Goal: Task Accomplishment & Management: Manage account settings

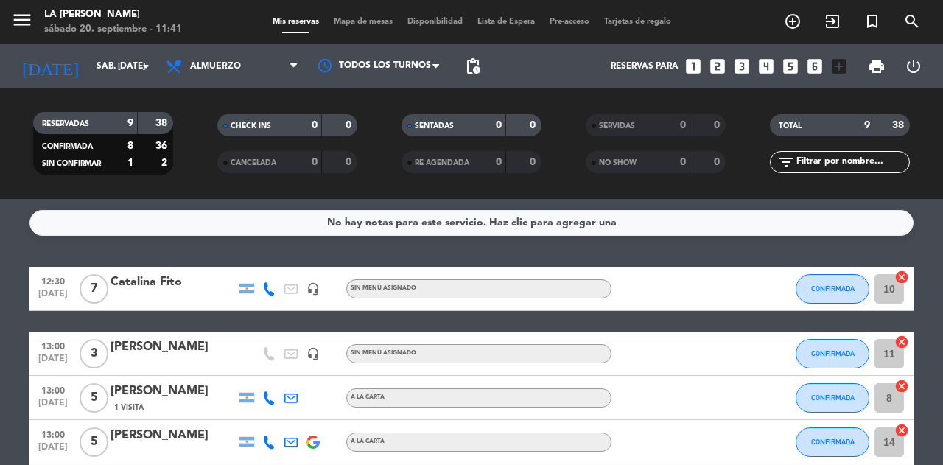
click at [815, 66] on icon "looks_6" at bounding box center [814, 66] width 19 height 19
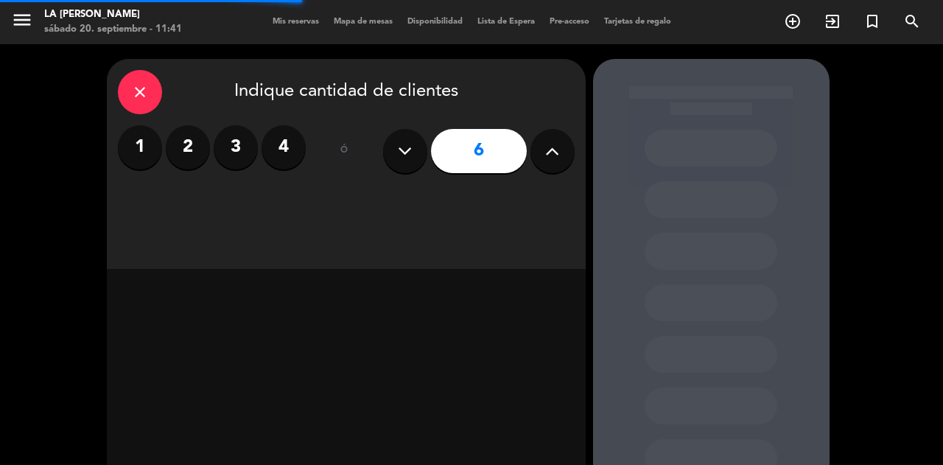
click at [541, 157] on button at bounding box center [552, 151] width 44 height 44
type input "7"
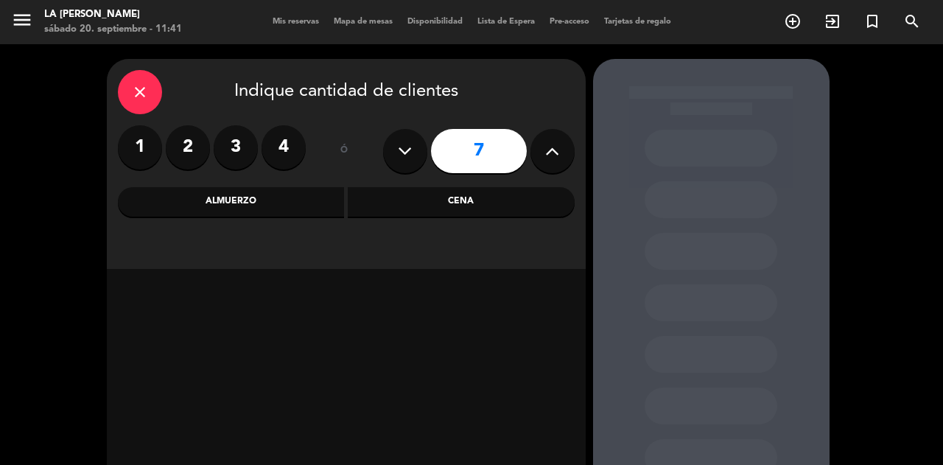
click at [297, 204] on div "Almuerzo" at bounding box center [231, 201] width 227 height 29
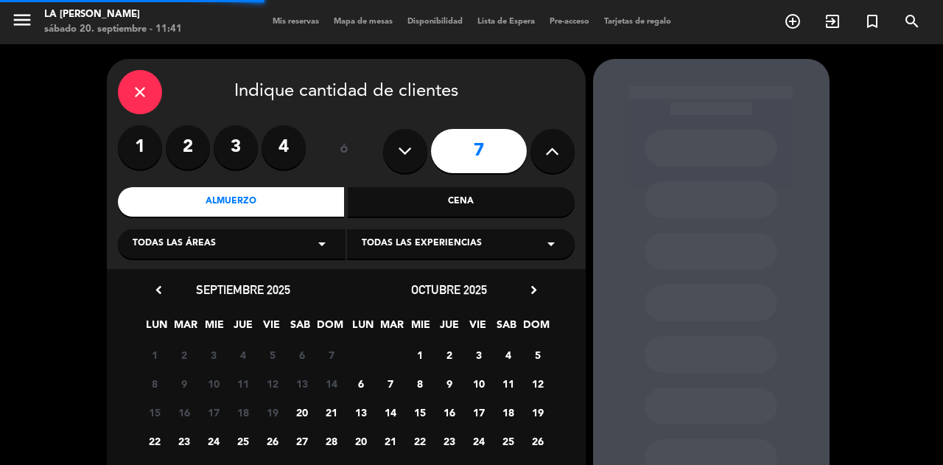
click at [231, 239] on div "Todas las áreas arrow_drop_down" at bounding box center [232, 243] width 228 height 29
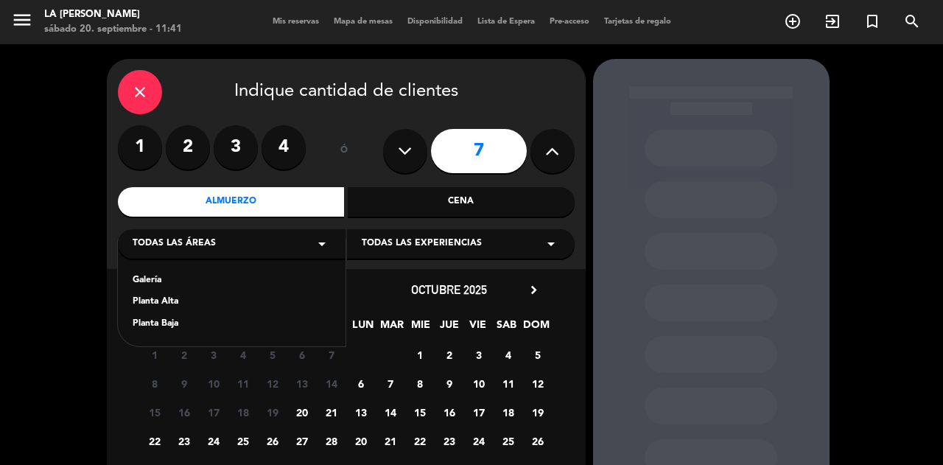
click at [165, 329] on div "Planta Baja" at bounding box center [232, 324] width 198 height 15
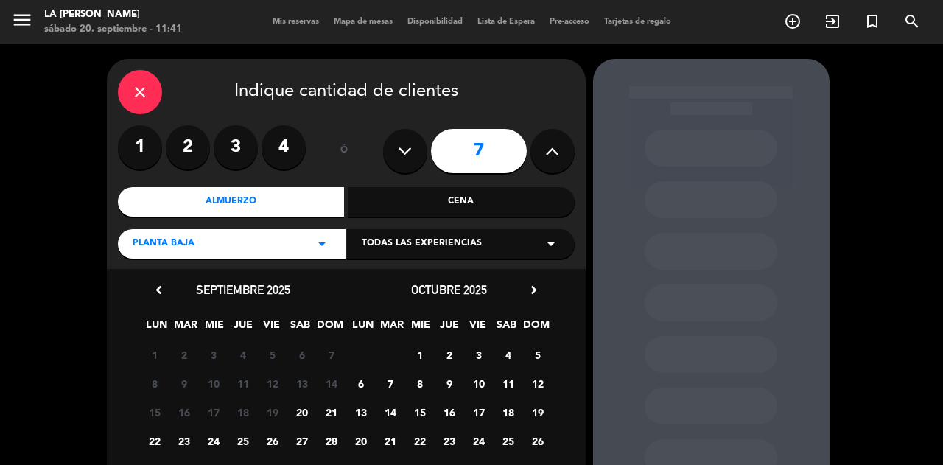
click at [301, 411] on span "20" at bounding box center [302, 412] width 24 height 24
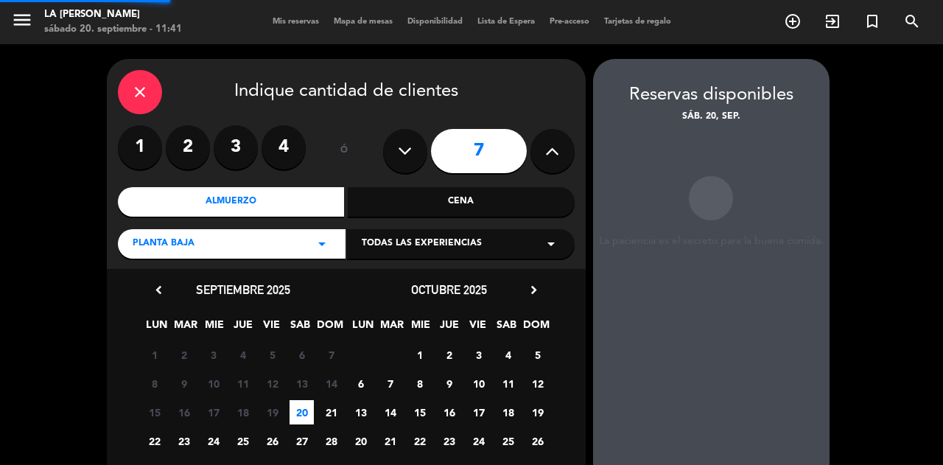
scroll to position [59, 0]
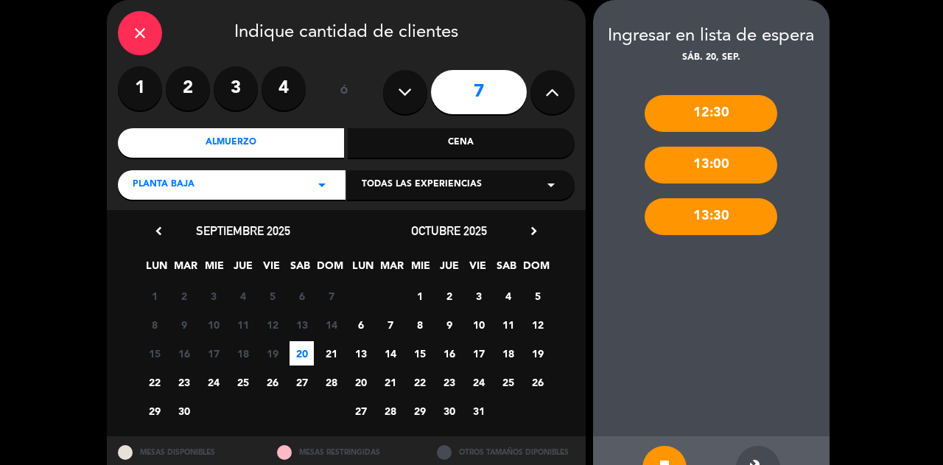
click at [762, 452] on div "build" at bounding box center [758, 468] width 44 height 44
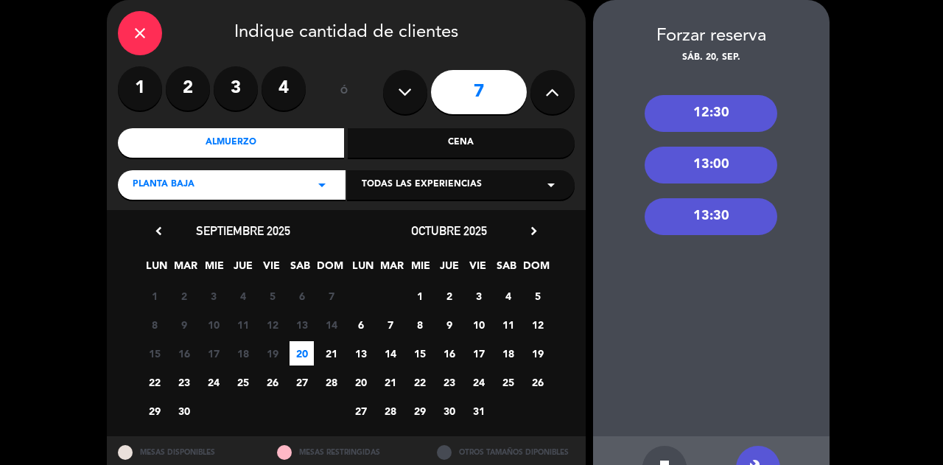
click at [698, 158] on div "13:00" at bounding box center [711, 165] width 133 height 37
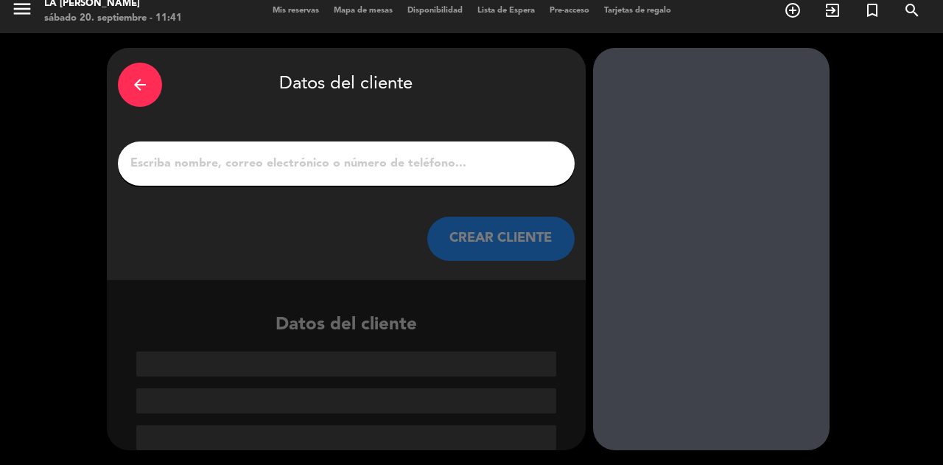
click at [276, 164] on input "1" at bounding box center [346, 163] width 435 height 21
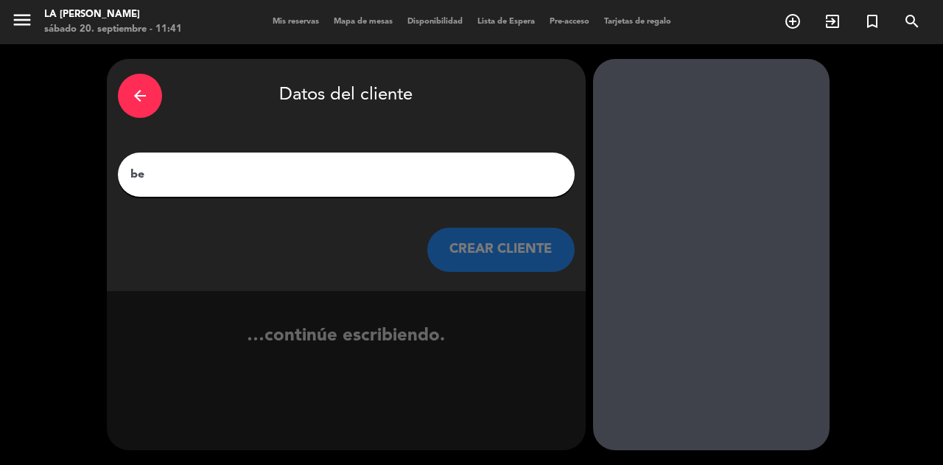
type input "b"
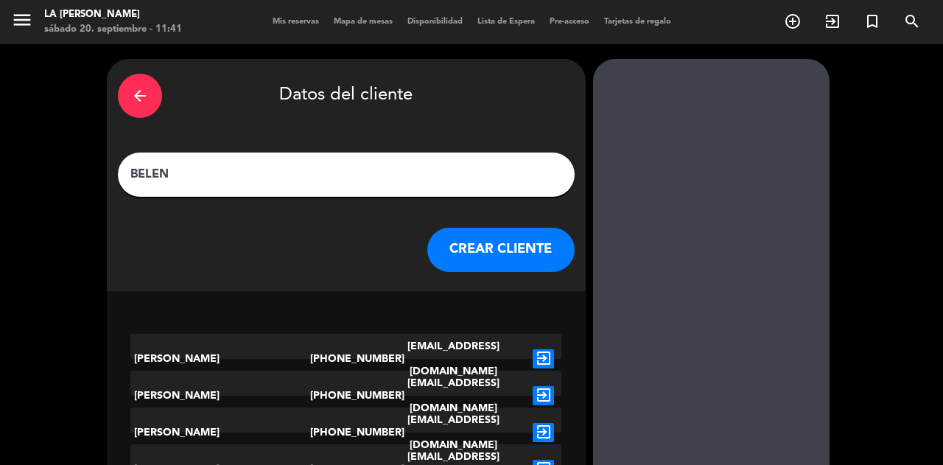
type input "BELEN"
click at [445, 261] on button "CREAR CLIENTE" at bounding box center [500, 250] width 147 height 44
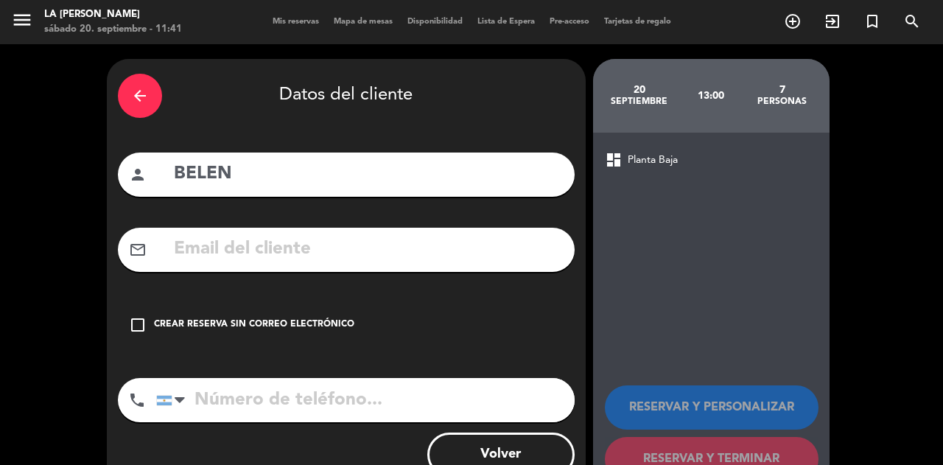
click at [228, 320] on div "Crear reserva sin correo electrónico" at bounding box center [254, 324] width 200 height 15
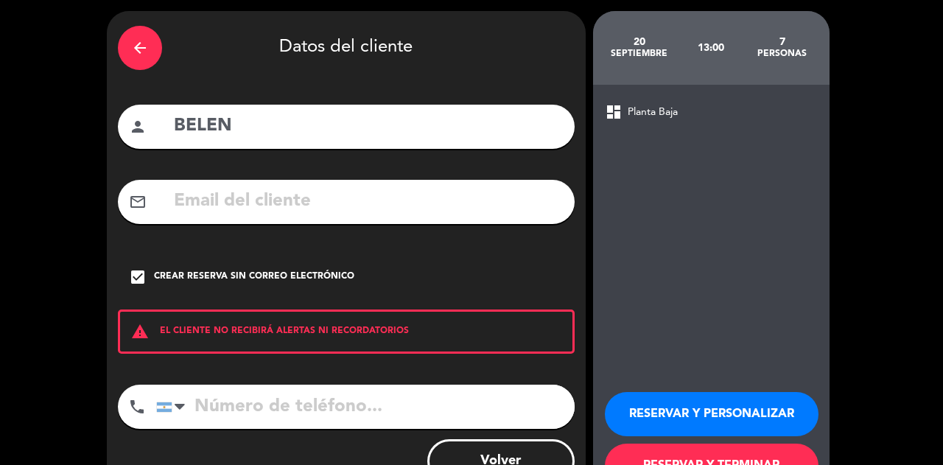
scroll to position [103, 0]
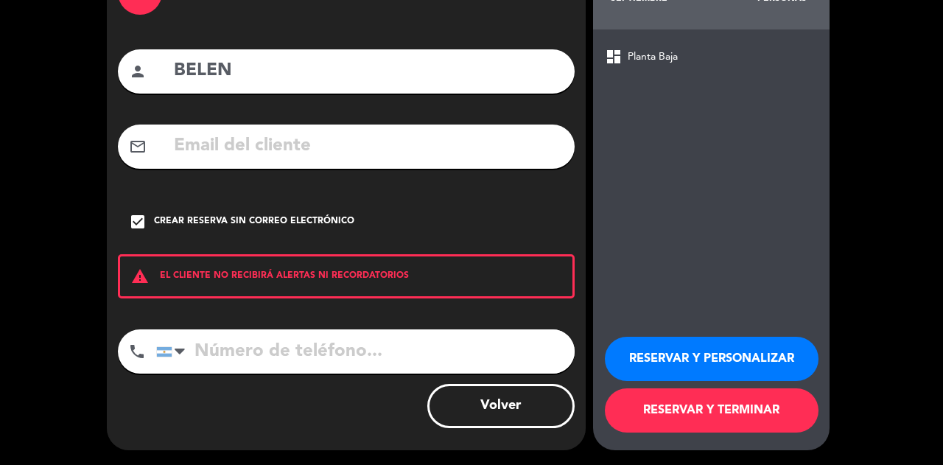
click at [248, 359] on input "tel" at bounding box center [365, 351] width 418 height 44
type input "3834567863"
click at [678, 421] on button "RESERVAR Y TERMINAR" at bounding box center [712, 410] width 214 height 44
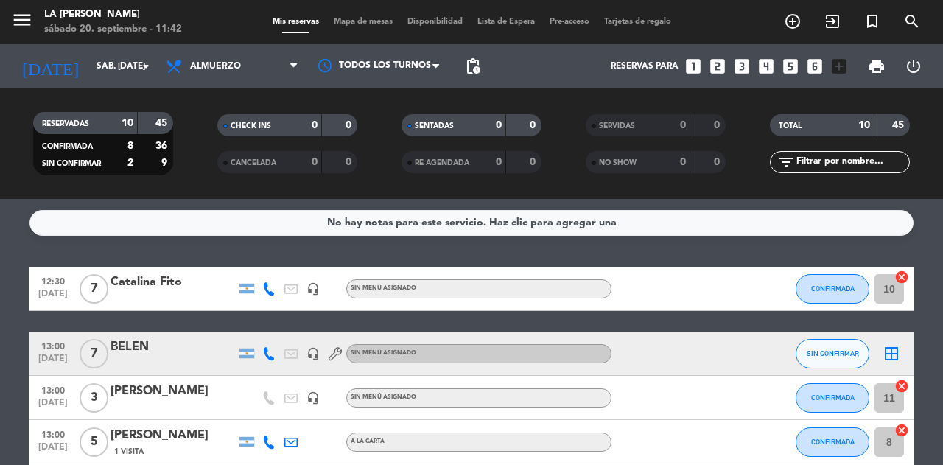
click at [891, 355] on icon "border_all" at bounding box center [891, 354] width 18 height 18
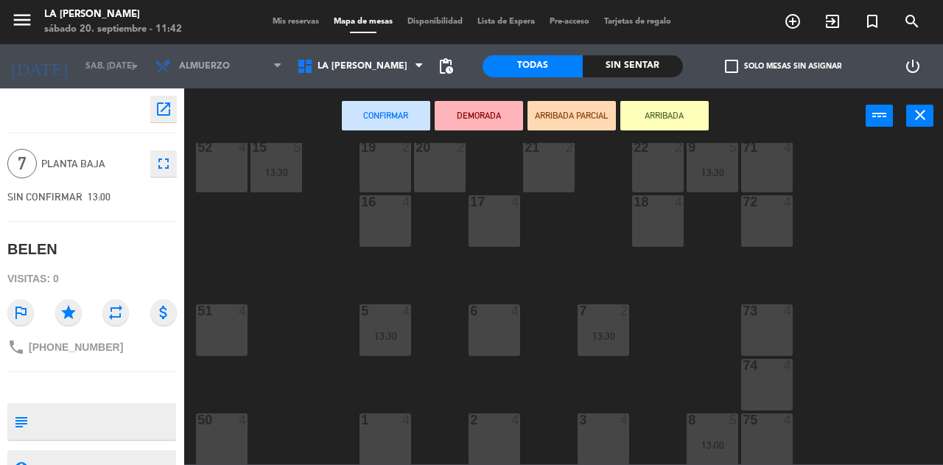
scroll to position [147, 0]
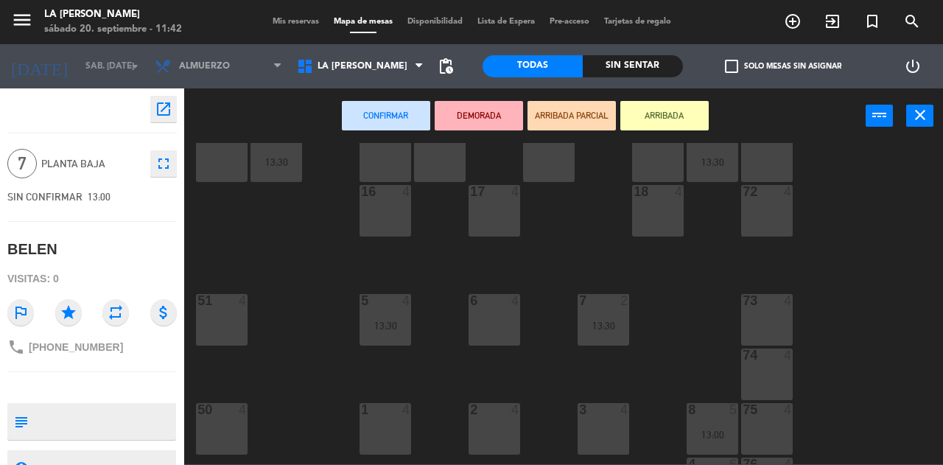
click at [290, 21] on span "Mis reservas" at bounding box center [295, 22] width 61 height 8
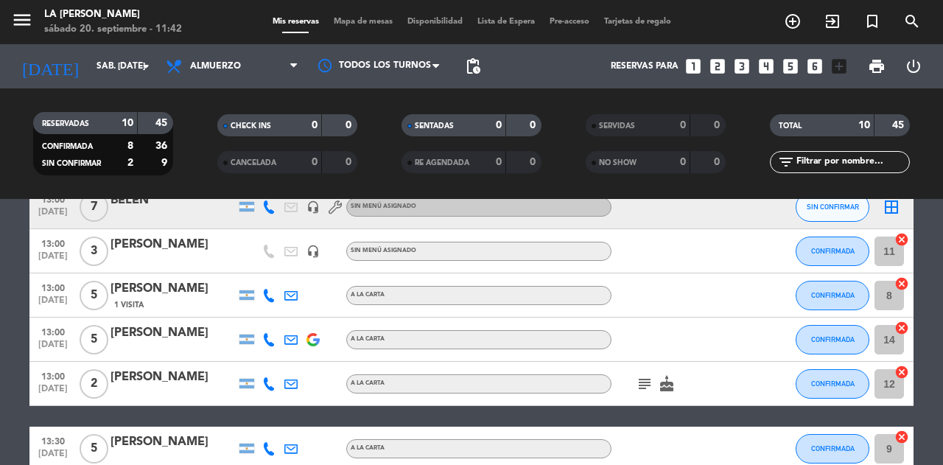
scroll to position [147, 0]
click at [902, 324] on icon "cancel" at bounding box center [901, 327] width 15 height 15
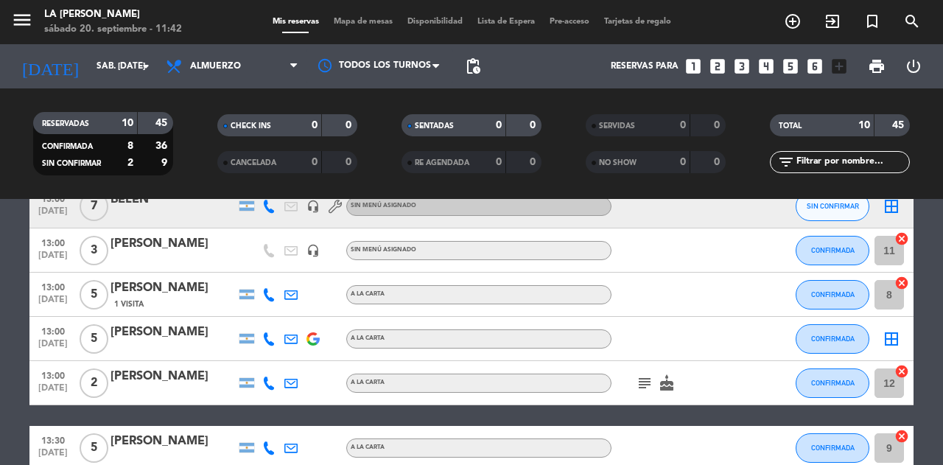
click at [888, 206] on icon "border_all" at bounding box center [891, 206] width 18 height 18
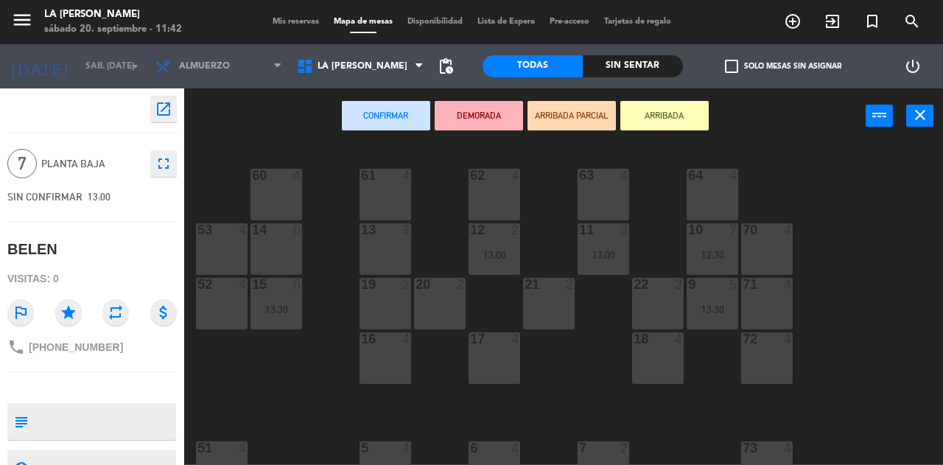
click at [266, 235] on div at bounding box center [276, 229] width 24 height 13
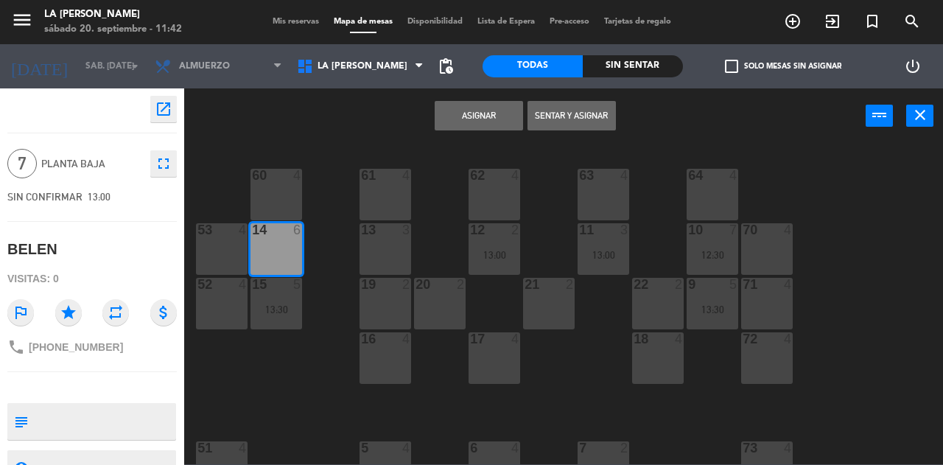
click at [466, 116] on button "Asignar" at bounding box center [479, 115] width 88 height 29
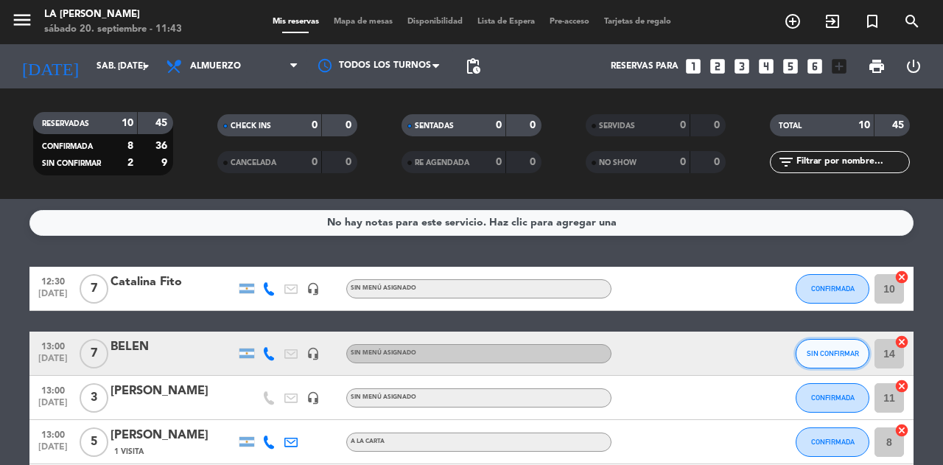
click at [849, 351] on span "SIN CONFIRMAR" at bounding box center [833, 353] width 52 height 8
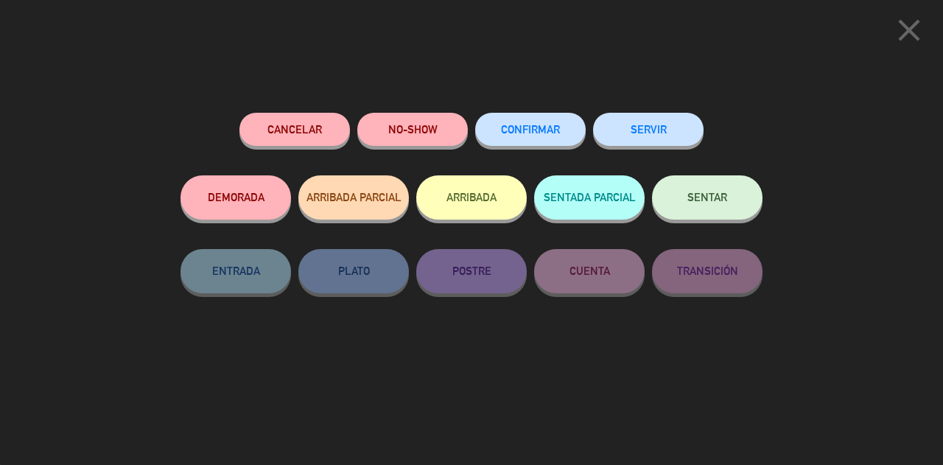
click at [560, 129] on span "CONFIRMAR" at bounding box center [530, 129] width 59 height 13
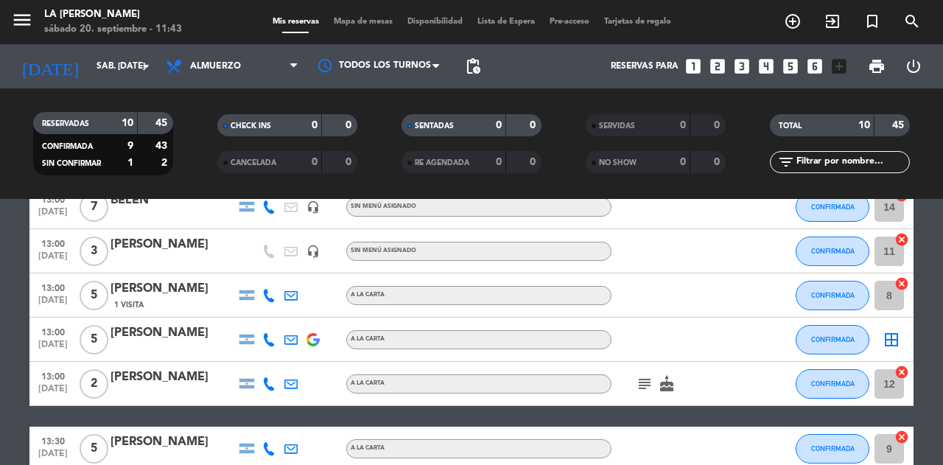
scroll to position [147, 0]
click at [890, 342] on icon "border_all" at bounding box center [891, 339] width 18 height 18
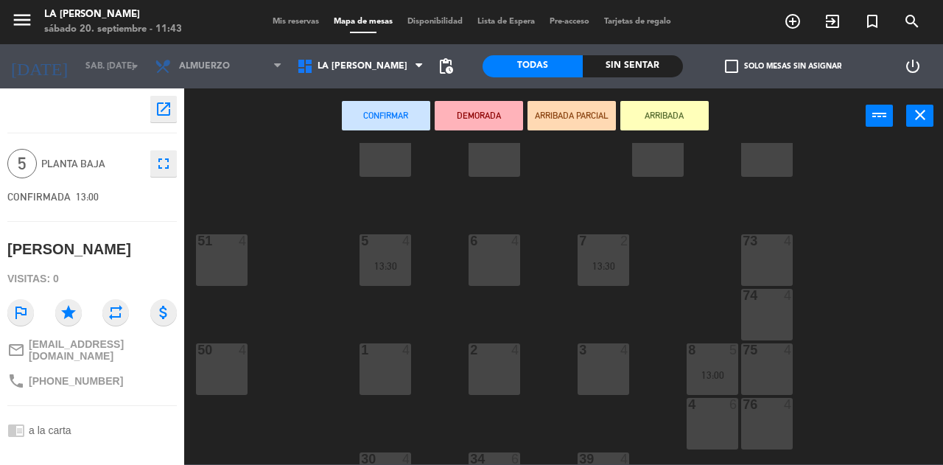
scroll to position [221, 0]
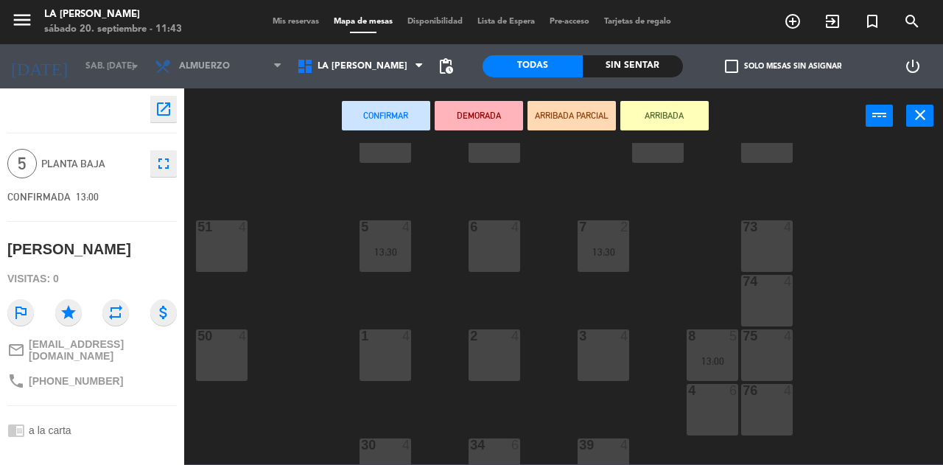
click at [726, 404] on div "4 6" at bounding box center [713, 410] width 52 height 52
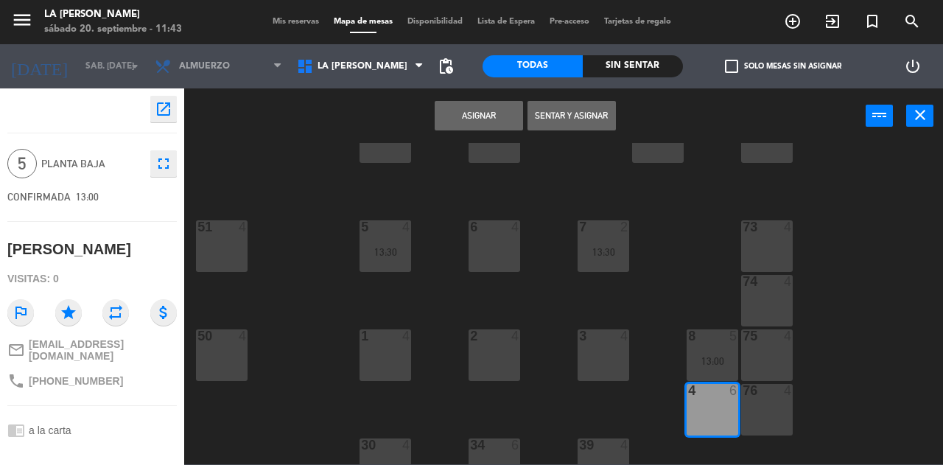
click at [464, 113] on button "Asignar" at bounding box center [479, 115] width 88 height 29
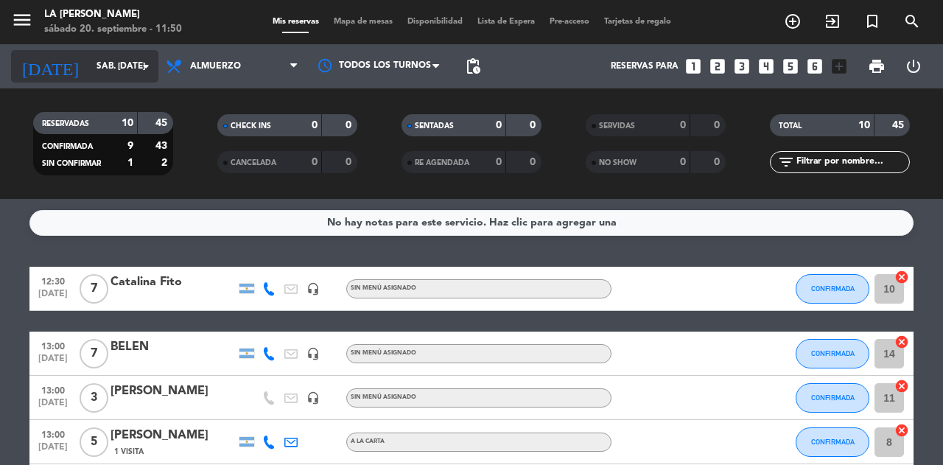
click at [89, 65] on input "sáb. [DATE]" at bounding box center [147, 66] width 117 height 25
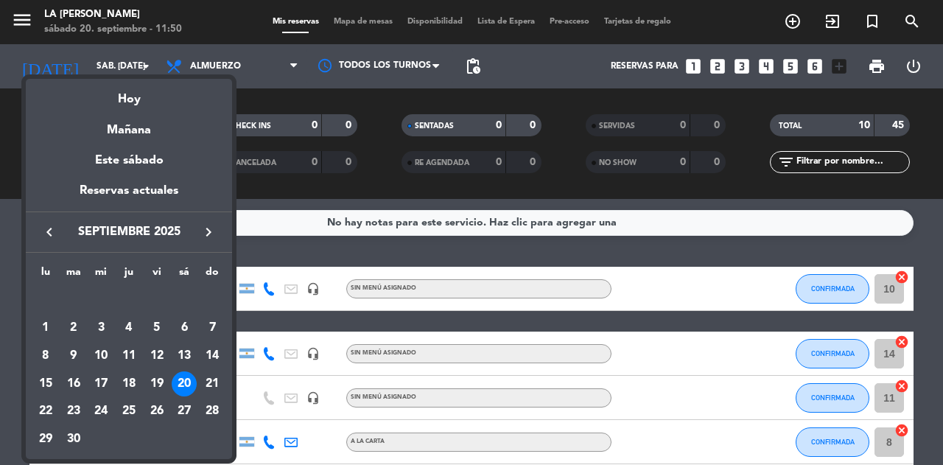
click at [214, 234] on icon "keyboard_arrow_right" at bounding box center [209, 232] width 18 height 18
click at [48, 356] on div "6" at bounding box center [45, 355] width 25 height 25
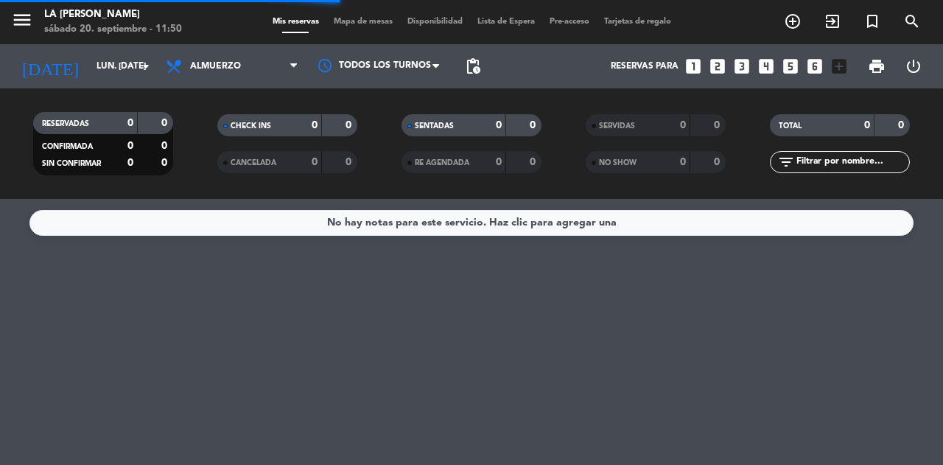
click at [231, 69] on span "Almuerzo" at bounding box center [215, 66] width 51 height 10
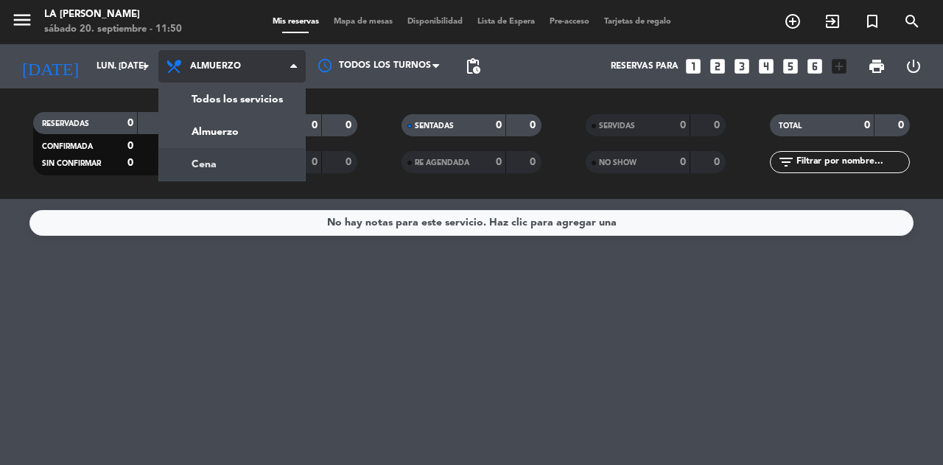
click at [222, 156] on div "menu LA [PERSON_NAME] sábado 20. septiembre - 11:50 Mis reservas Mapa de mesas …" at bounding box center [471, 99] width 943 height 199
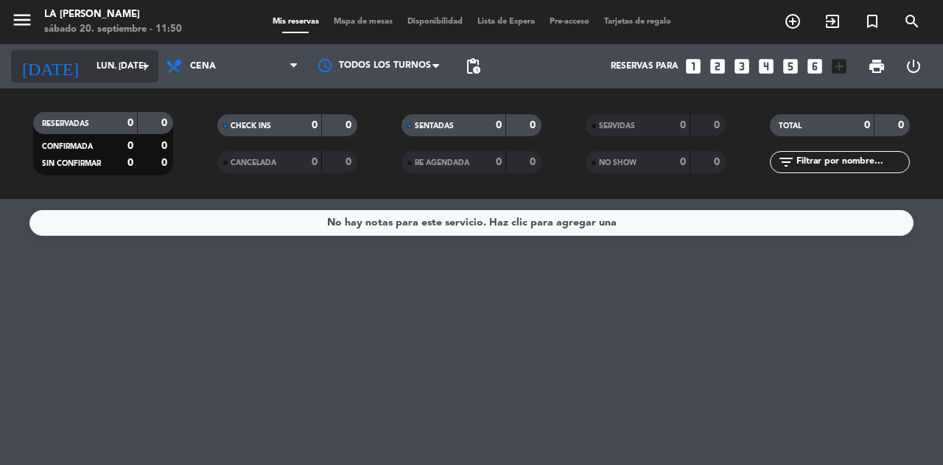
click at [125, 66] on input "lun. [DATE]" at bounding box center [147, 66] width 117 height 25
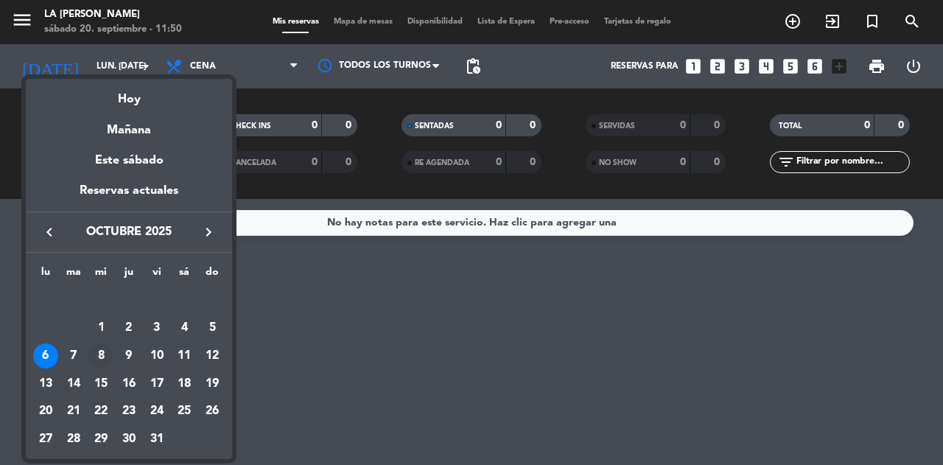
click at [105, 355] on div "8" at bounding box center [100, 355] width 25 height 25
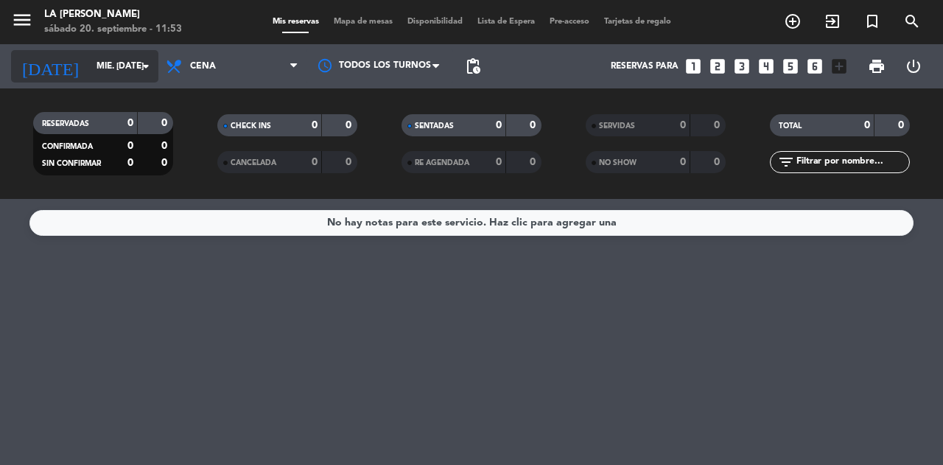
click at [91, 69] on input "mié. [DATE]" at bounding box center [147, 66] width 117 height 25
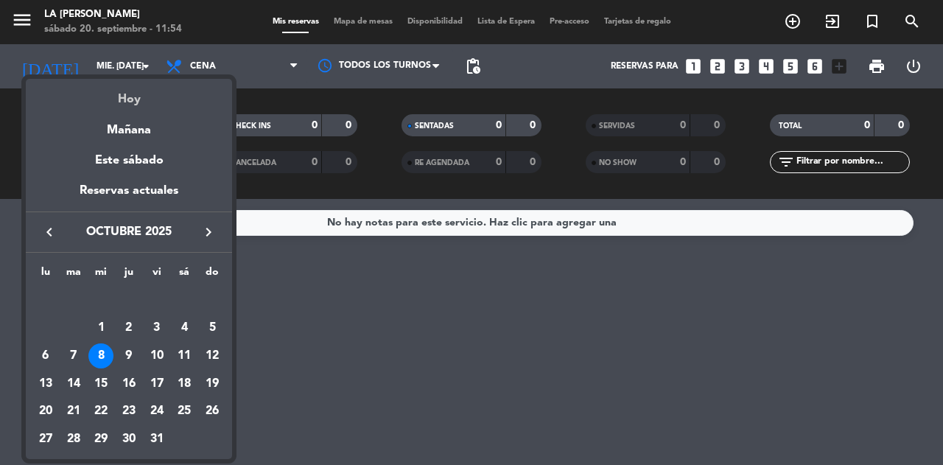
click at [121, 108] on div "Hoy" at bounding box center [129, 94] width 206 height 30
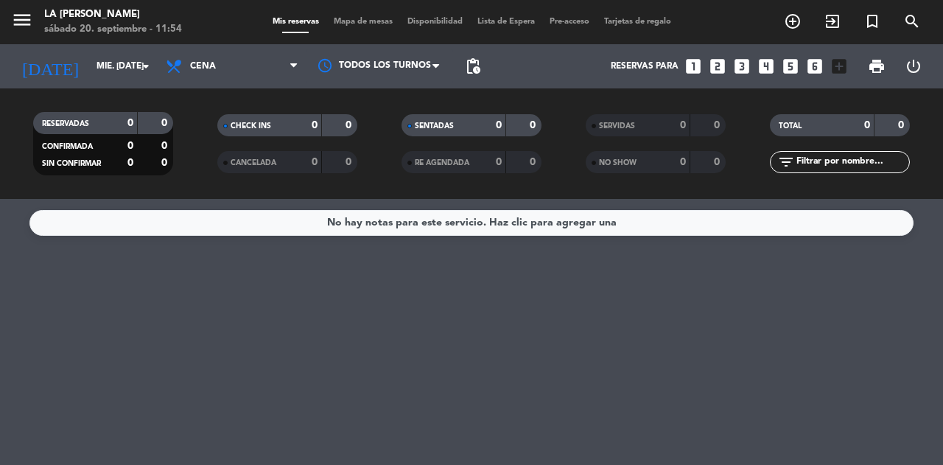
type input "sáb. [DATE]"
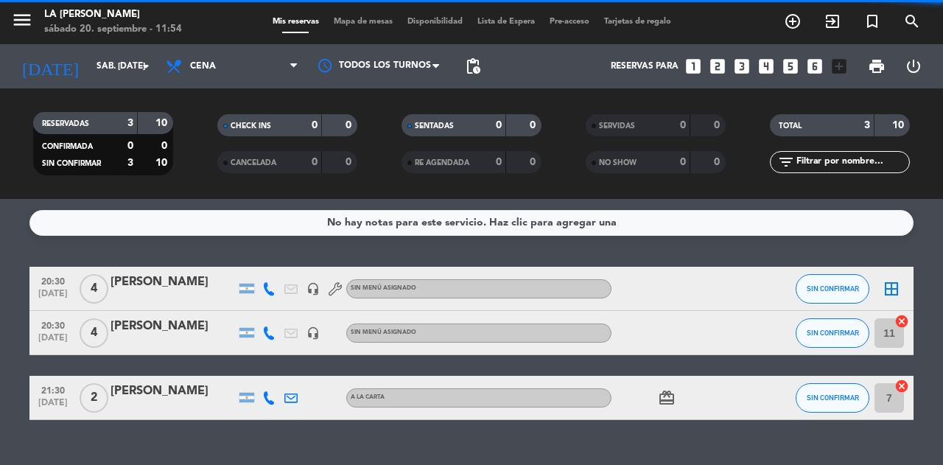
click at [211, 63] on span "Cena" at bounding box center [203, 66] width 26 height 10
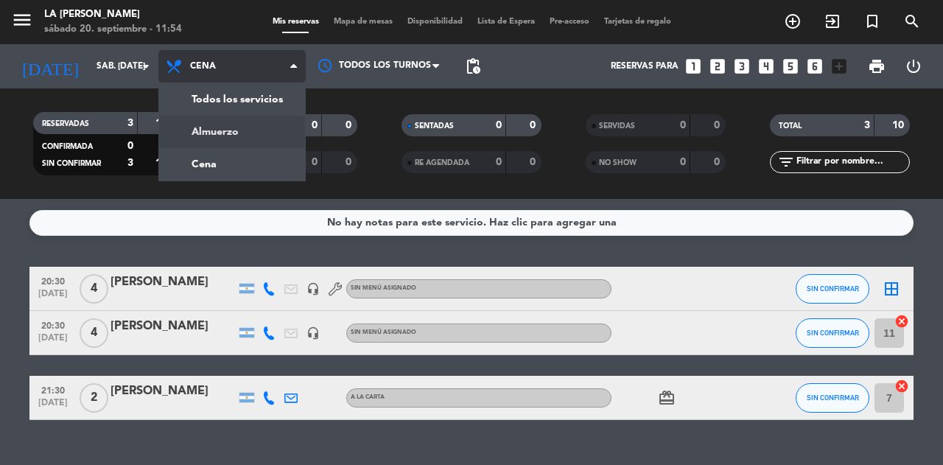
click at [211, 122] on div "menu LA [PERSON_NAME] sábado 20. septiembre - 11:54 Mis reservas Mapa de mesas …" at bounding box center [471, 99] width 943 height 199
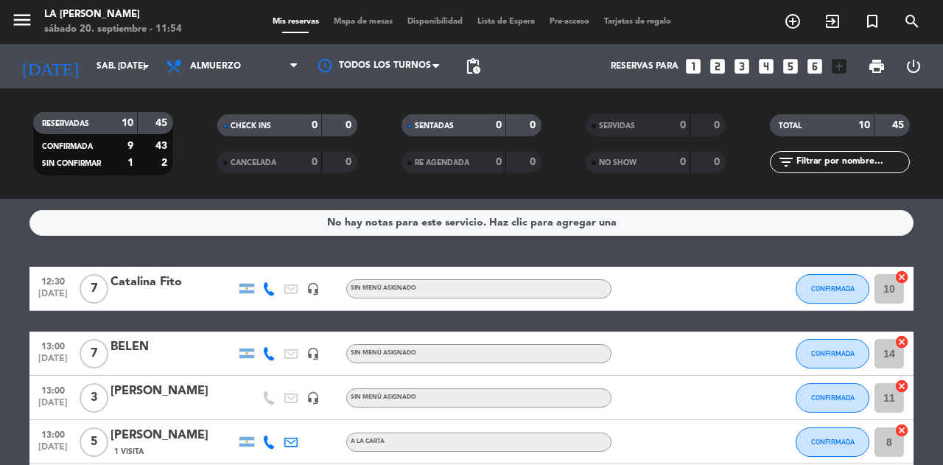
click at [133, 287] on div "Catalina Fito" at bounding box center [172, 282] width 125 height 19
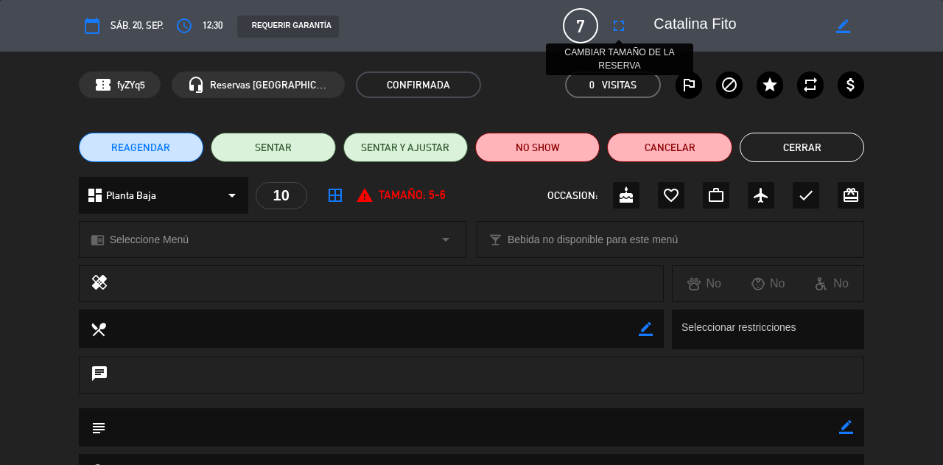
click at [619, 29] on icon "fullscreen" at bounding box center [619, 26] width 18 height 18
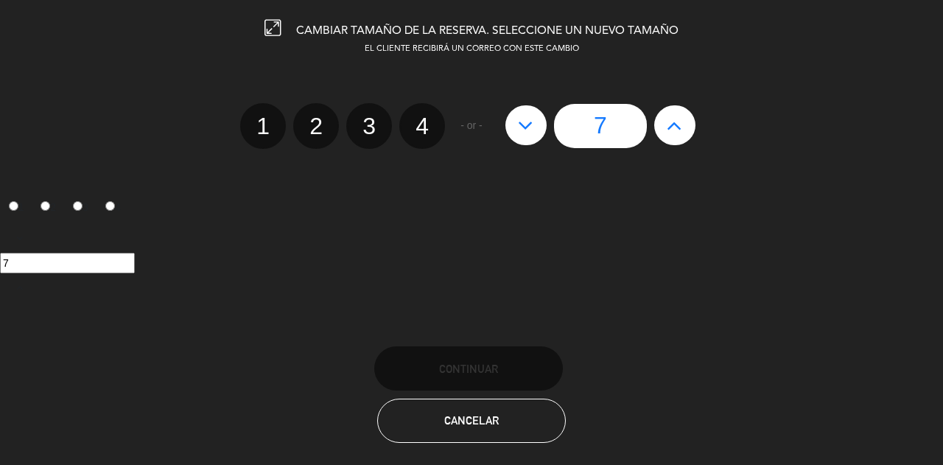
click at [670, 139] on button at bounding box center [674, 125] width 41 height 40
type input "8"
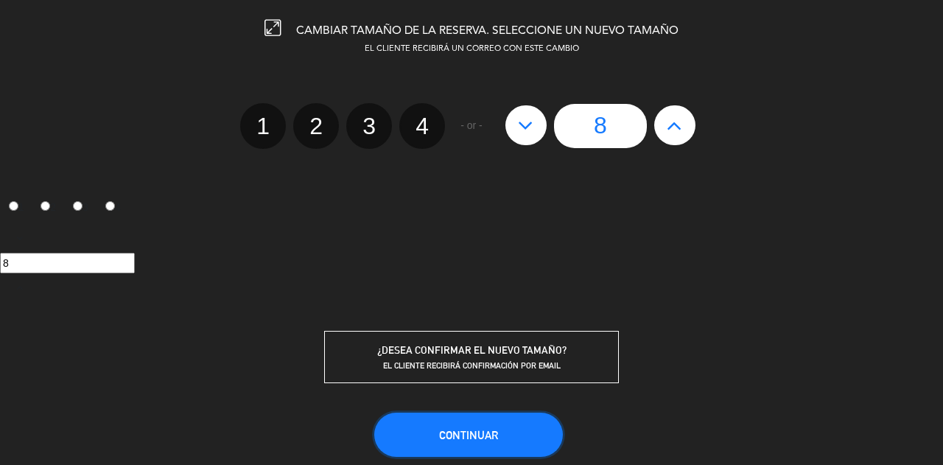
click at [482, 430] on span "Continuar" at bounding box center [468, 435] width 59 height 13
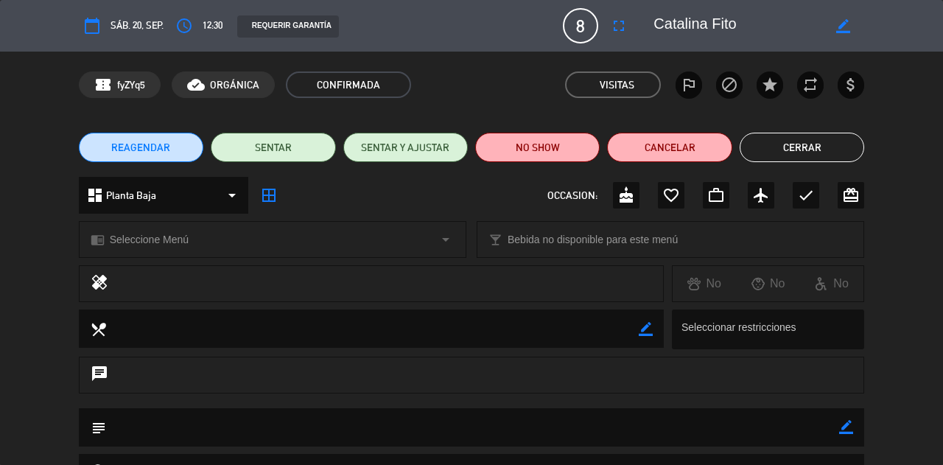
click at [818, 144] on button "Cerrar" at bounding box center [802, 147] width 124 height 29
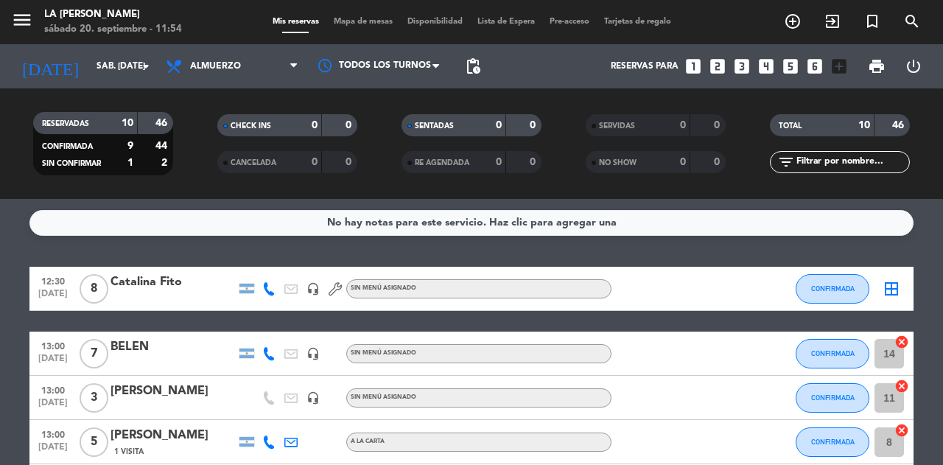
click at [892, 285] on icon "border_all" at bounding box center [891, 289] width 18 height 18
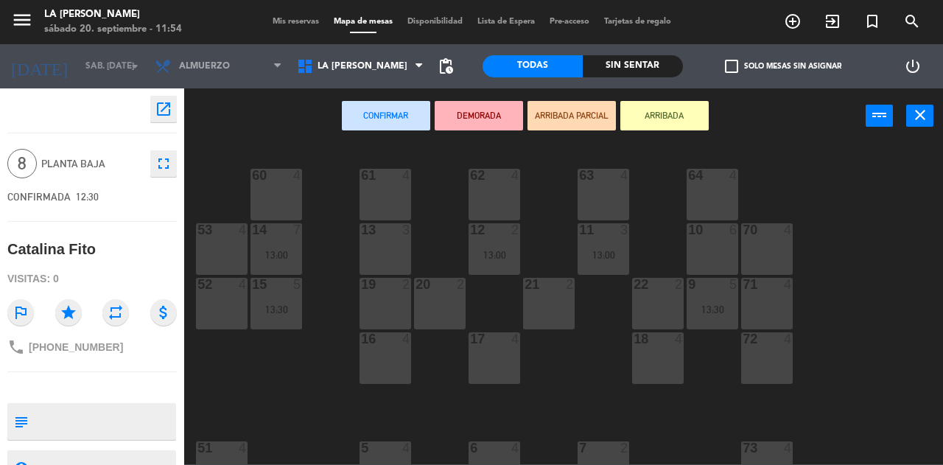
click at [703, 252] on div "10 6" at bounding box center [713, 249] width 52 height 52
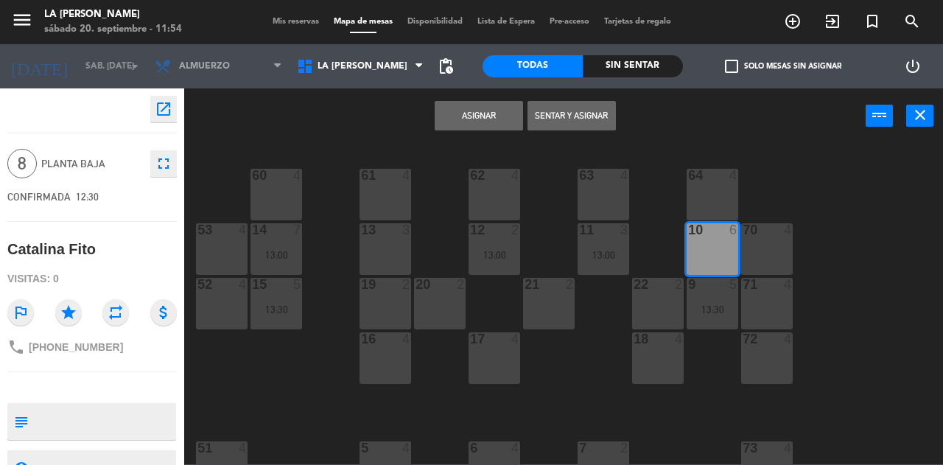
click at [475, 116] on button "Asignar" at bounding box center [479, 115] width 88 height 29
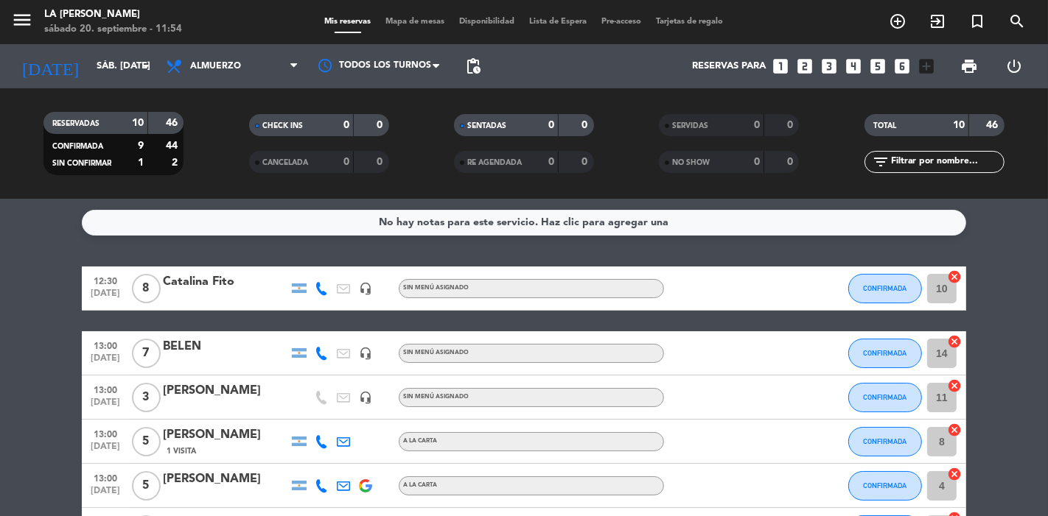
drag, startPoint x: 899, startPoint y: 1, endPoint x: 26, endPoint y: 308, distance: 925.8
click at [26, 308] on bookings-row "12:30 [DATE] 8 Catalina Fito headset_mic Sin menú asignado CONFIRMADA 10 cancel…" at bounding box center [524, 508] width 1048 height 483
click at [829, 63] on icon "looks_3" at bounding box center [828, 66] width 19 height 19
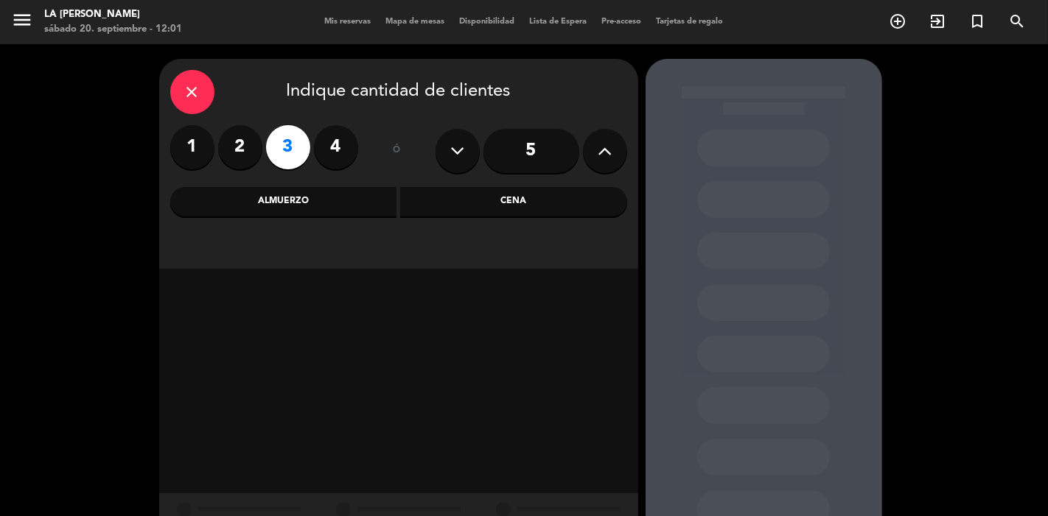
click at [362, 202] on div "Almuerzo" at bounding box center [283, 201] width 227 height 29
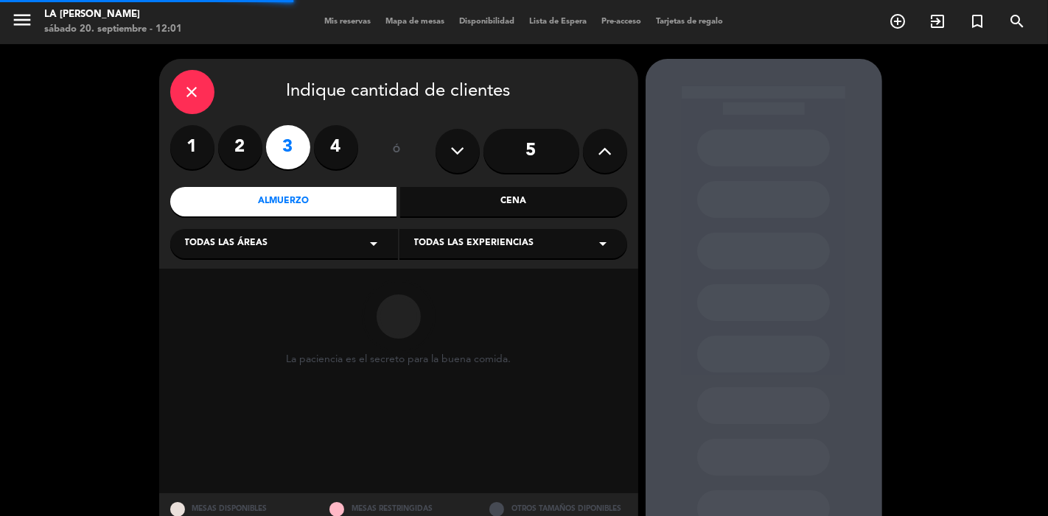
click at [308, 241] on div "Todas las áreas arrow_drop_down" at bounding box center [284, 243] width 228 height 29
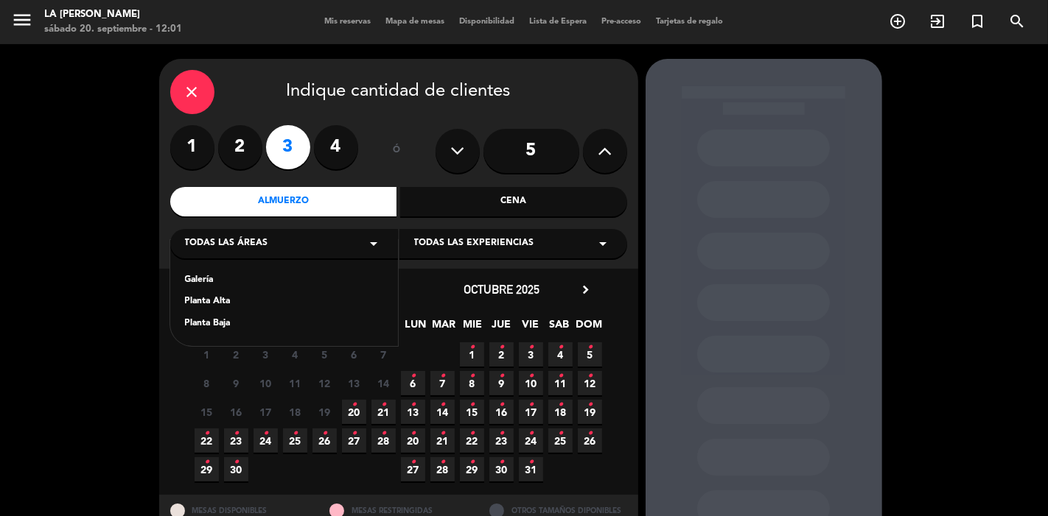
click at [227, 324] on div "Planta Baja" at bounding box center [284, 324] width 198 height 15
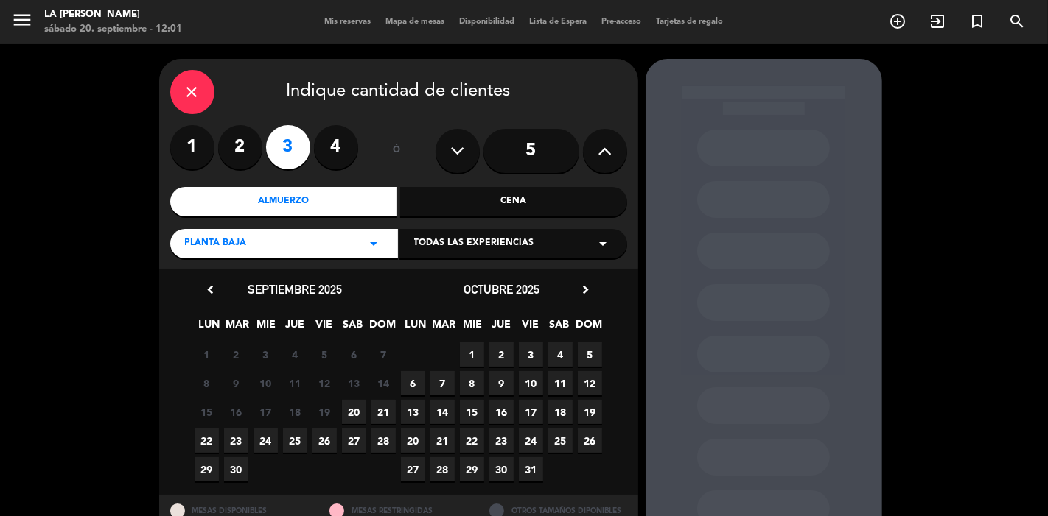
click at [357, 413] on span "20" at bounding box center [354, 412] width 24 height 24
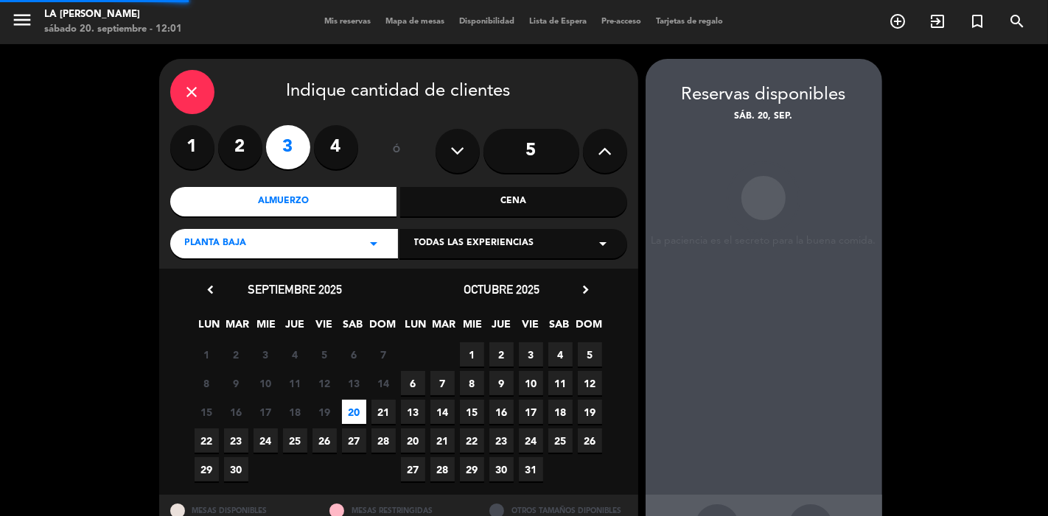
scroll to position [56, 0]
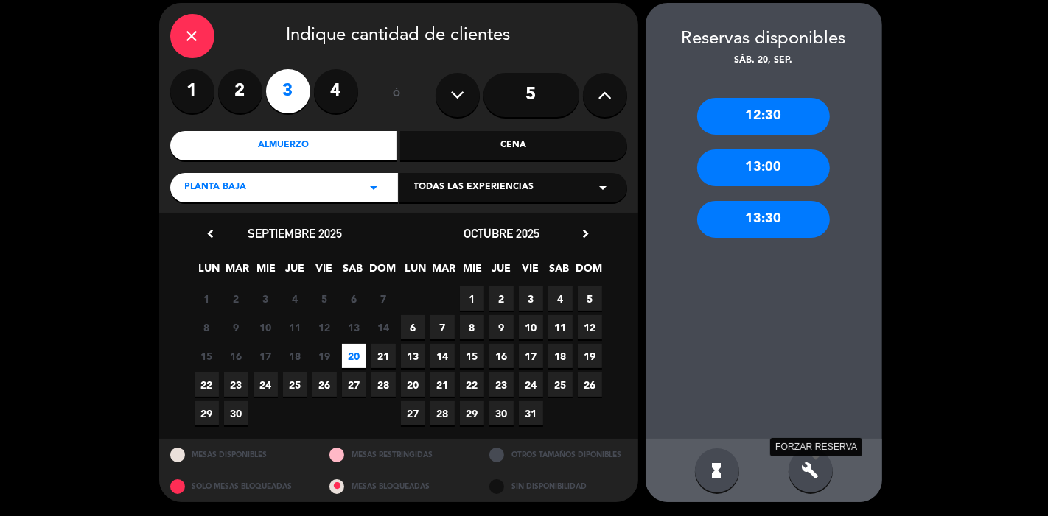
click at [818, 464] on icon "build" at bounding box center [810, 471] width 18 height 18
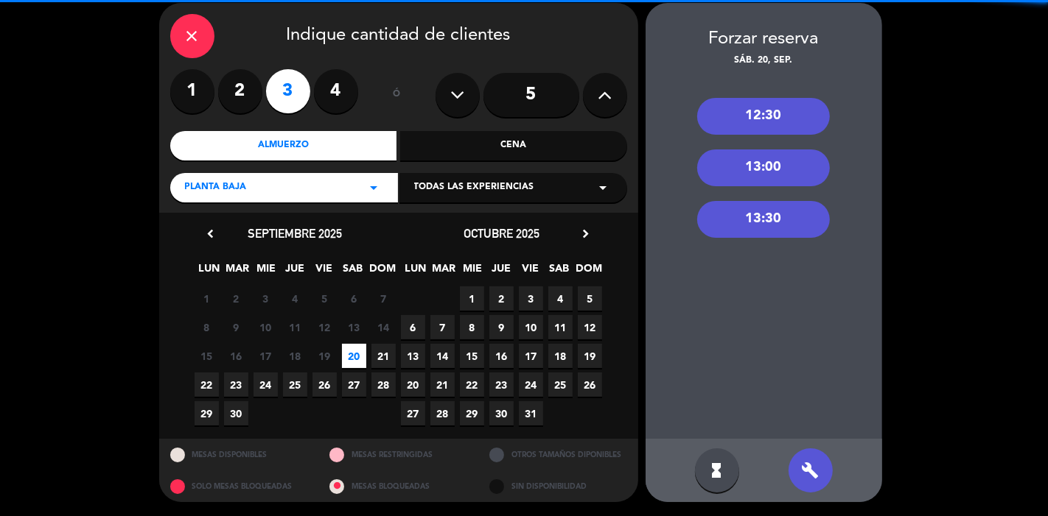
click at [756, 223] on div "13:30" at bounding box center [763, 219] width 133 height 37
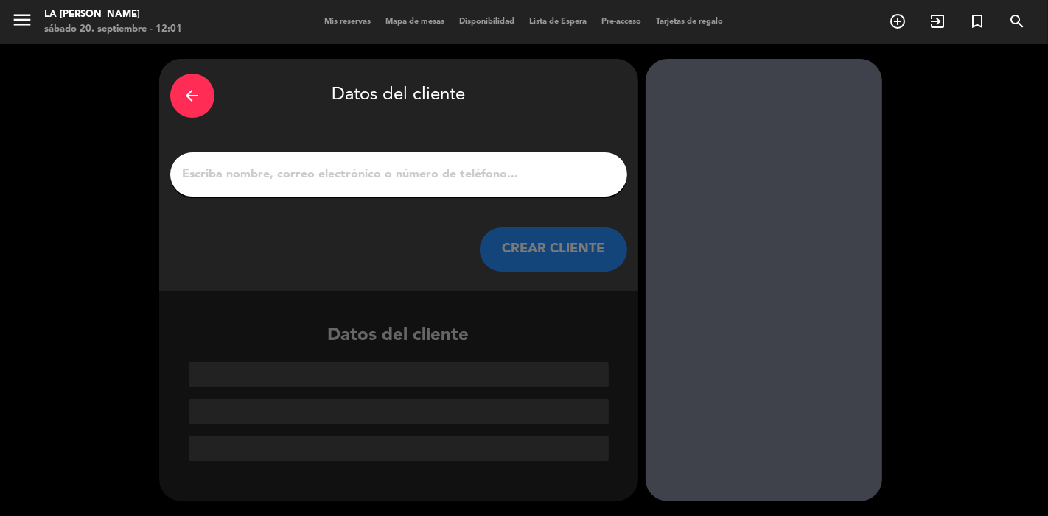
click at [511, 180] on input "1" at bounding box center [398, 174] width 435 height 21
type input "n"
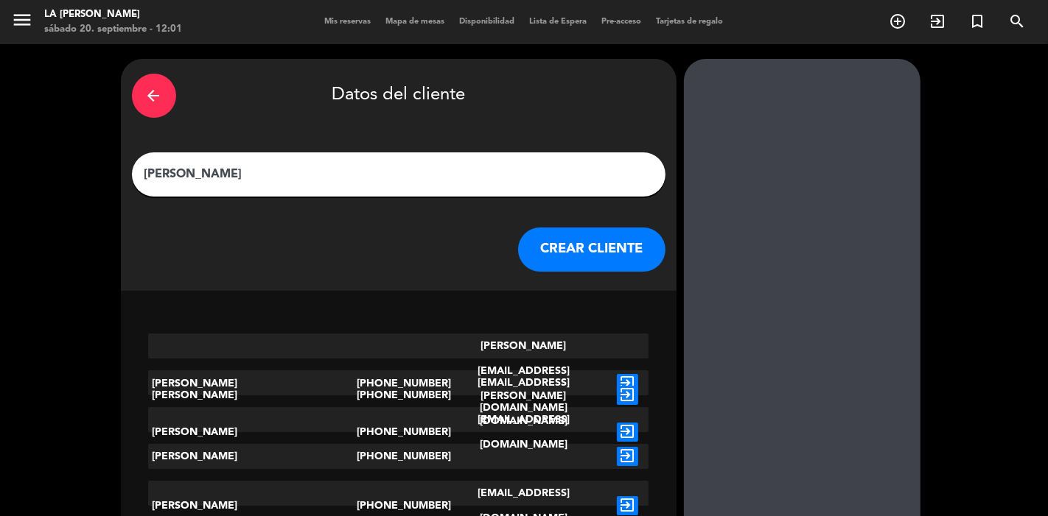
type input "[PERSON_NAME]"
click at [518, 248] on button "CREAR CLIENTE" at bounding box center [591, 250] width 147 height 44
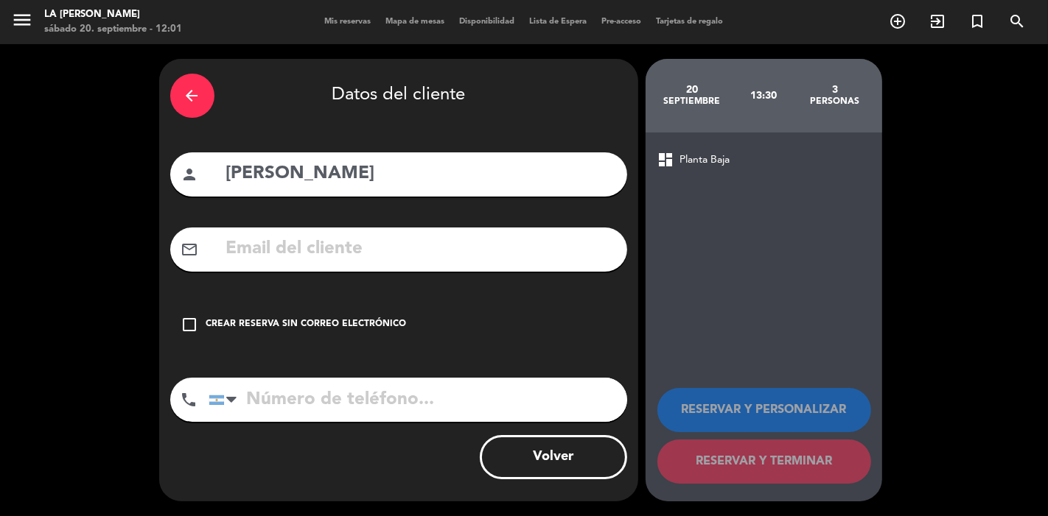
click at [369, 328] on div "Crear reserva sin correo electrónico" at bounding box center [306, 324] width 200 height 15
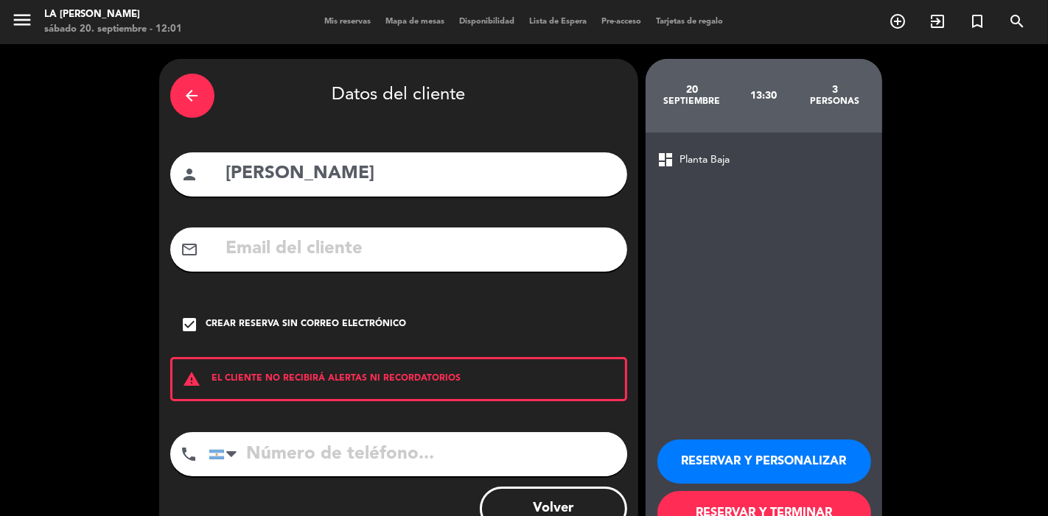
click at [268, 464] on input "tel" at bounding box center [417, 454] width 418 height 44
type input "3516768125"
click at [801, 464] on button "RESERVAR Y TERMINAR" at bounding box center [764, 513] width 214 height 44
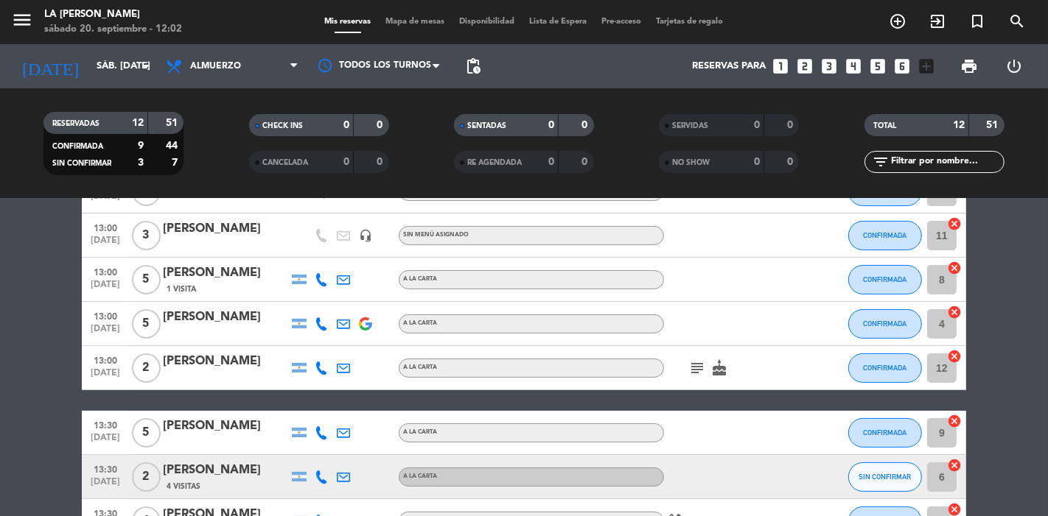
scroll to position [164, 0]
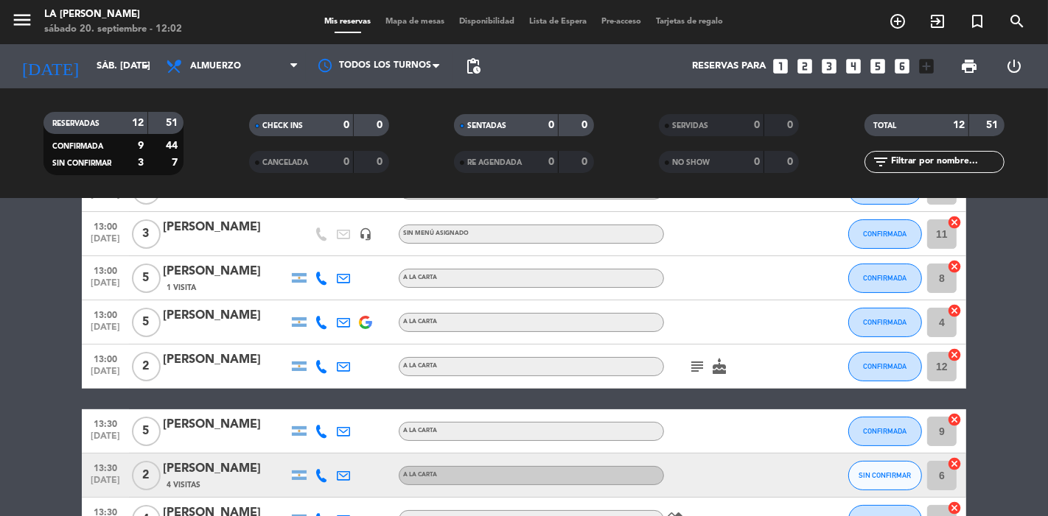
click at [942, 464] on icon "cancel" at bounding box center [954, 464] width 15 height 15
click at [942, 464] on icon "border_all" at bounding box center [944, 476] width 18 height 18
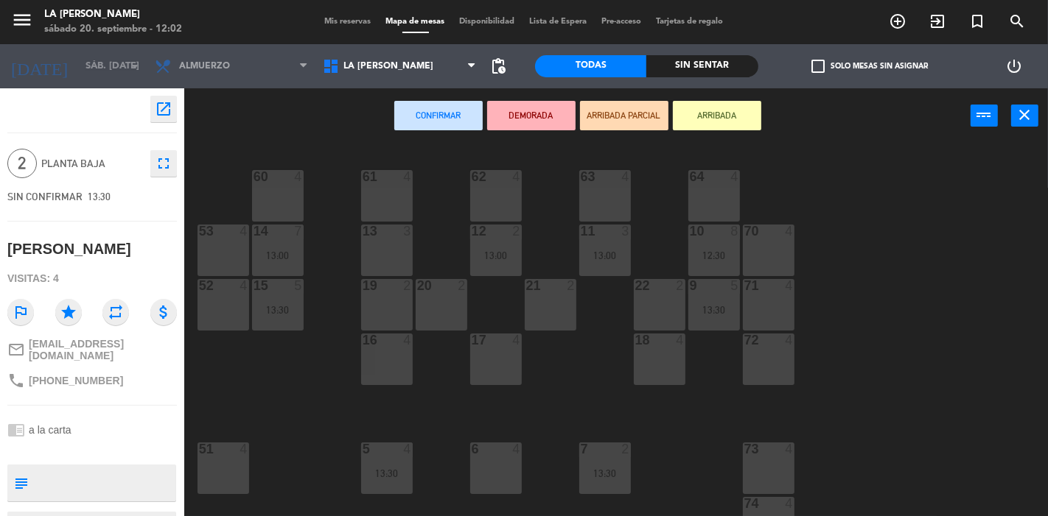
click at [393, 248] on div "13 3" at bounding box center [387, 251] width 52 height 52
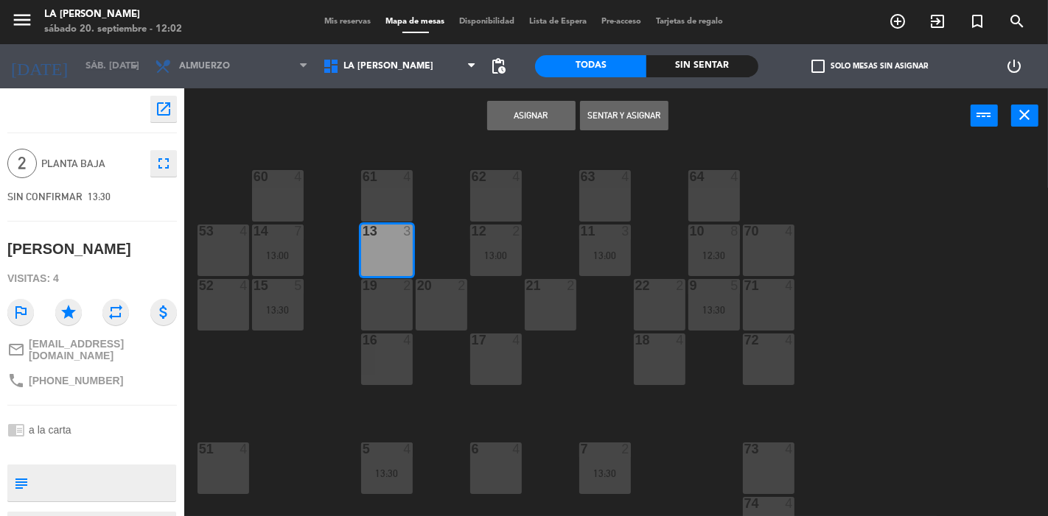
click at [527, 116] on button "Asignar" at bounding box center [531, 115] width 88 height 29
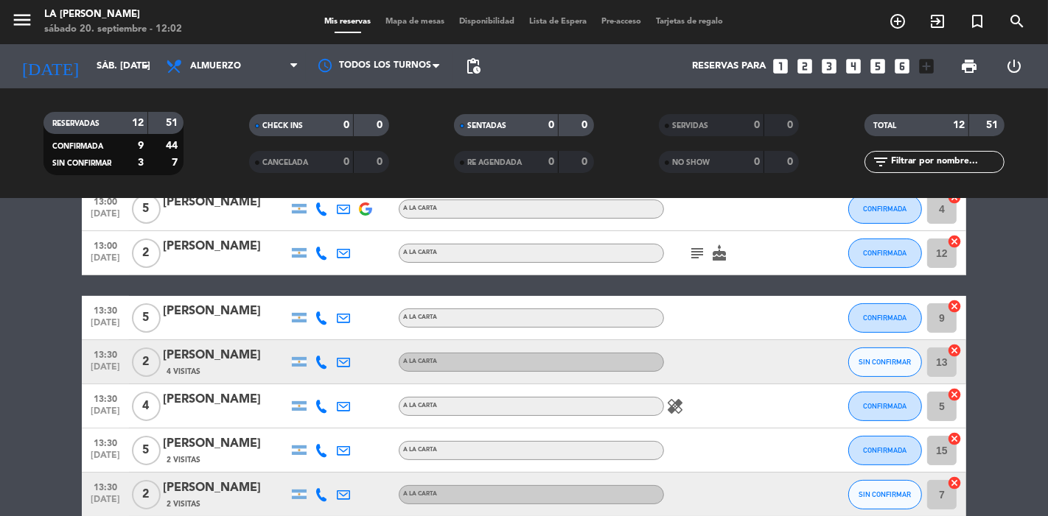
scroll to position [327, 0]
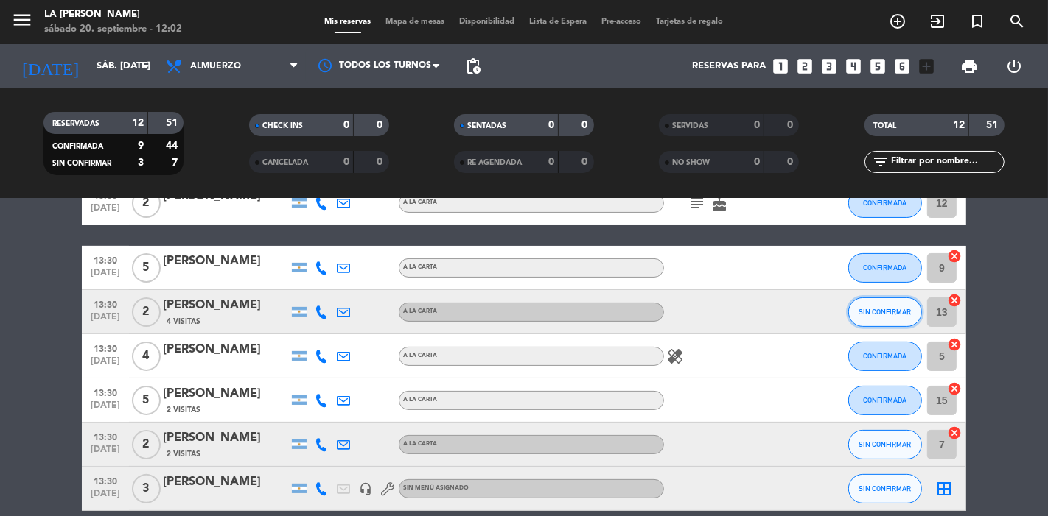
click at [871, 314] on span "SIN CONFIRMAR" at bounding box center [885, 312] width 52 height 8
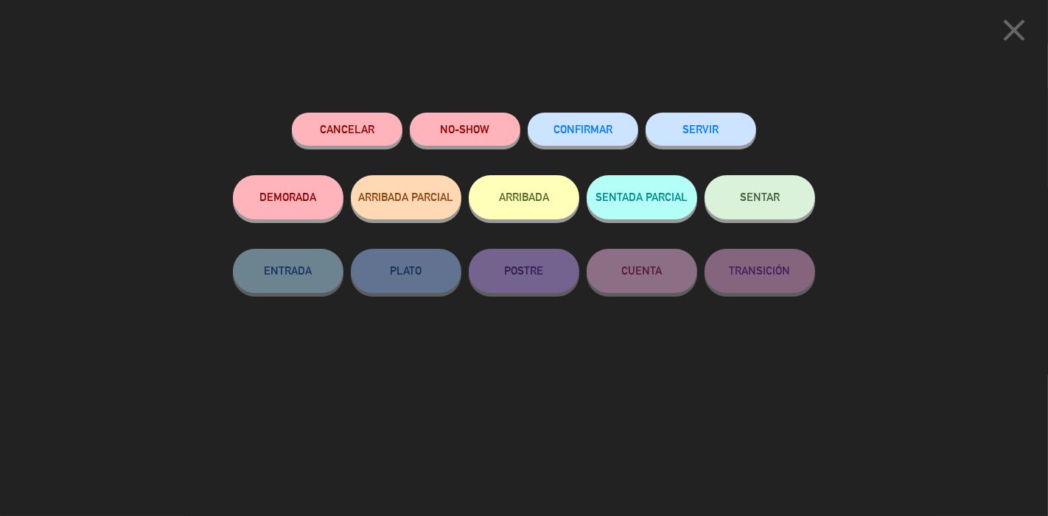
click at [572, 127] on span "CONFIRMAR" at bounding box center [582, 129] width 59 height 13
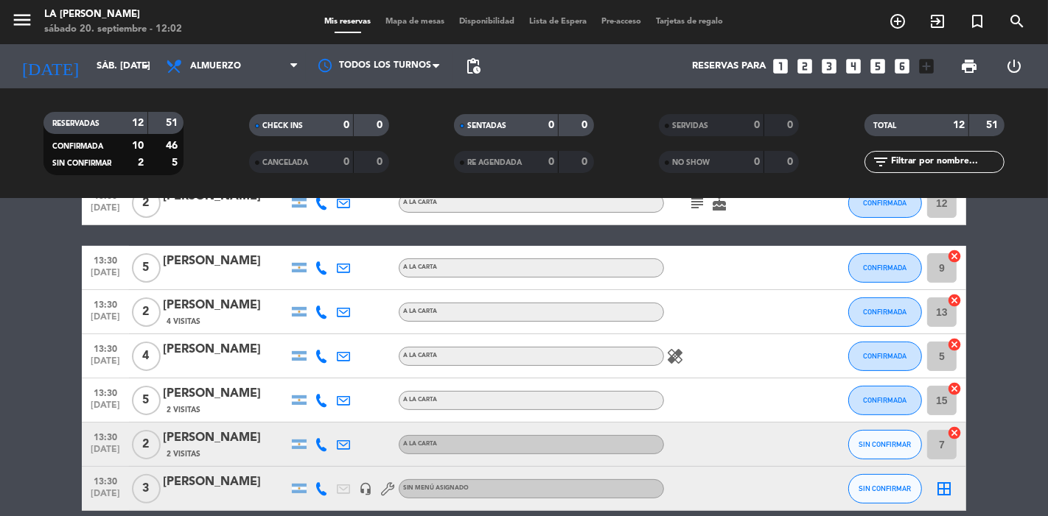
click at [942, 431] on icon "cancel" at bounding box center [954, 433] width 15 height 15
click at [942, 446] on icon "border_all" at bounding box center [944, 445] width 18 height 18
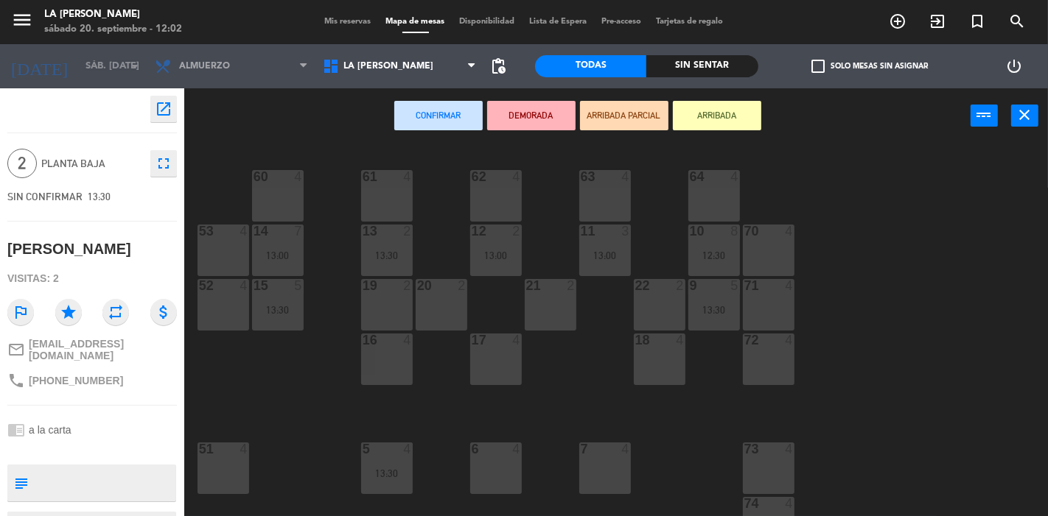
click at [507, 464] on div "6 4" at bounding box center [496, 469] width 52 height 52
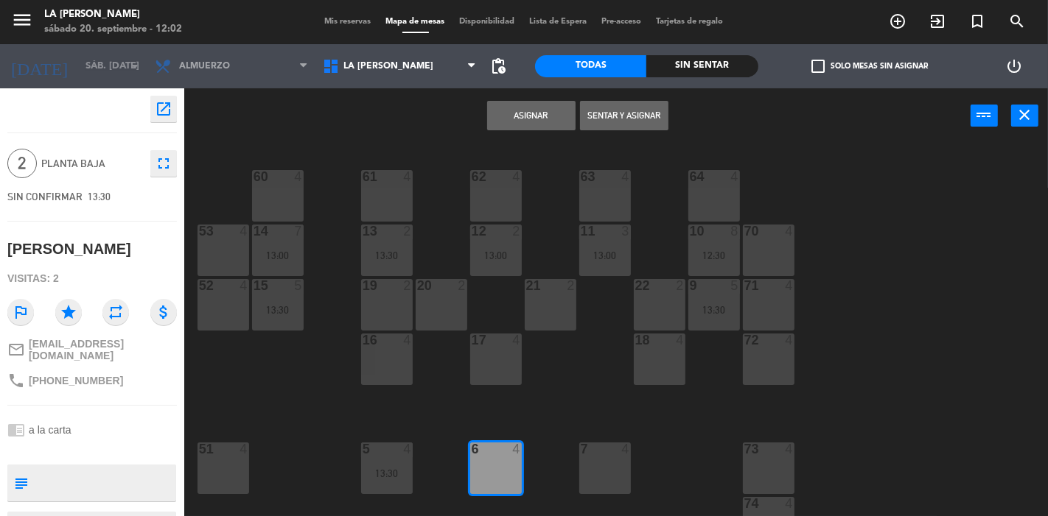
click at [546, 109] on button "Asignar" at bounding box center [531, 115] width 88 height 29
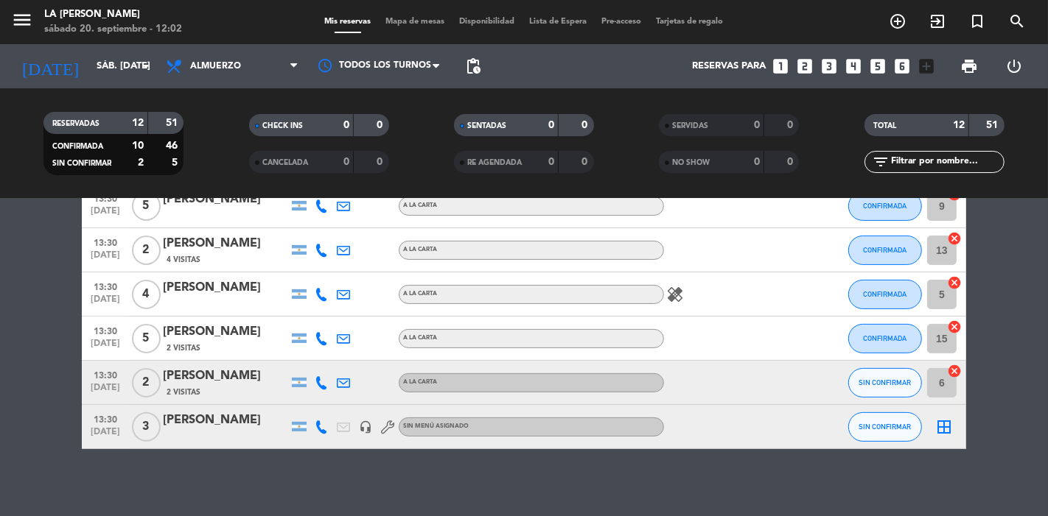
scroll to position [395, 0]
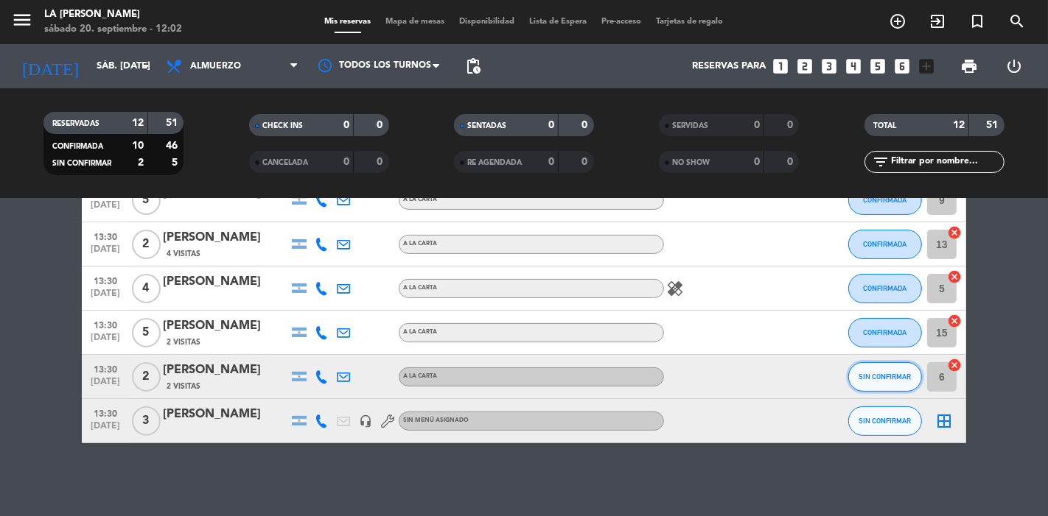
click at [895, 376] on span "SIN CONFIRMAR" at bounding box center [885, 377] width 52 height 8
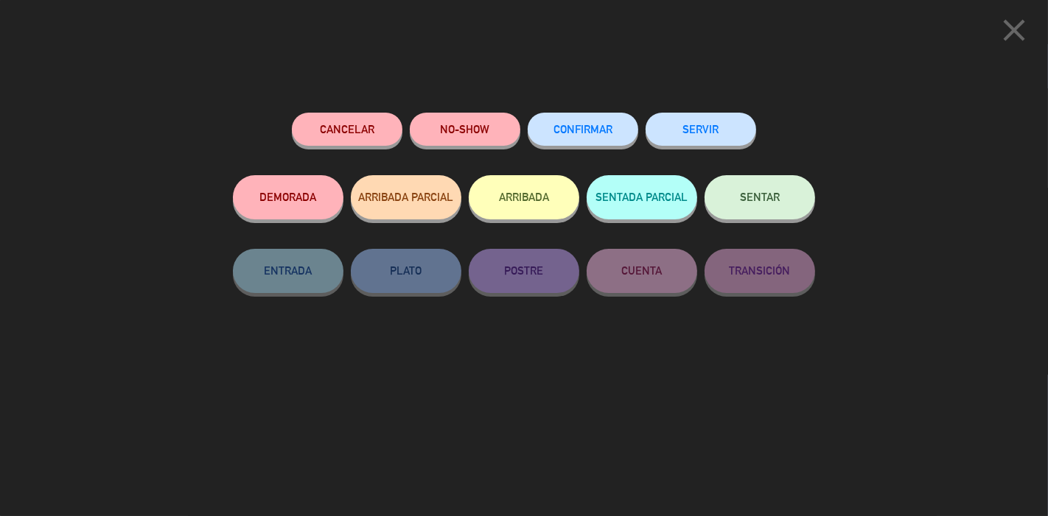
click at [550, 131] on button "CONFIRMAR" at bounding box center [582, 129] width 110 height 33
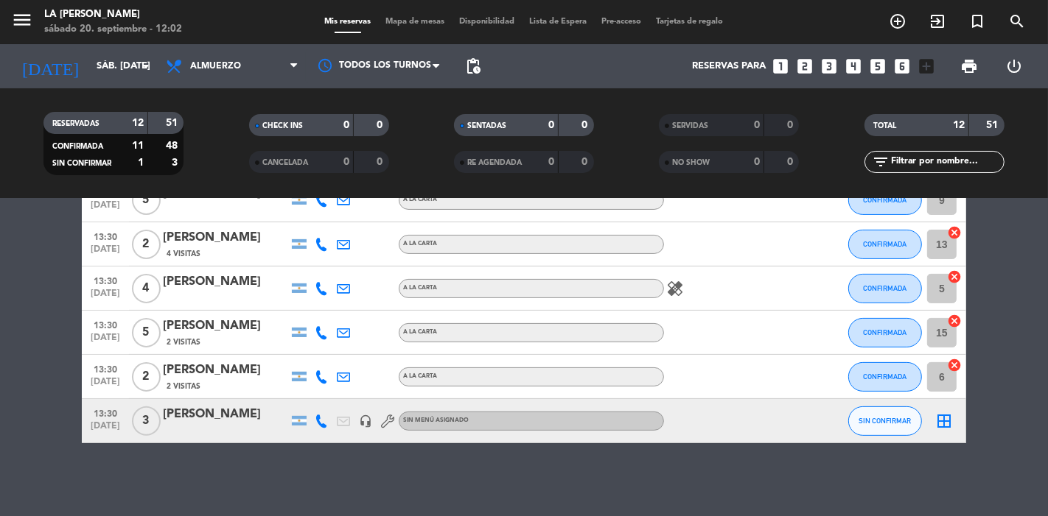
click at [942, 421] on icon "border_all" at bounding box center [944, 422] width 18 height 18
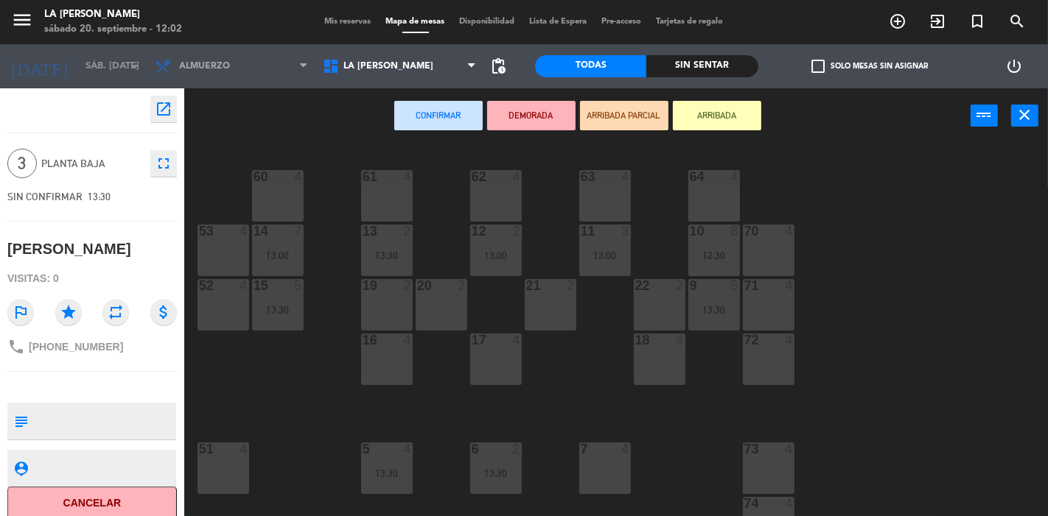
click at [621, 464] on div "7 4" at bounding box center [605, 469] width 52 height 52
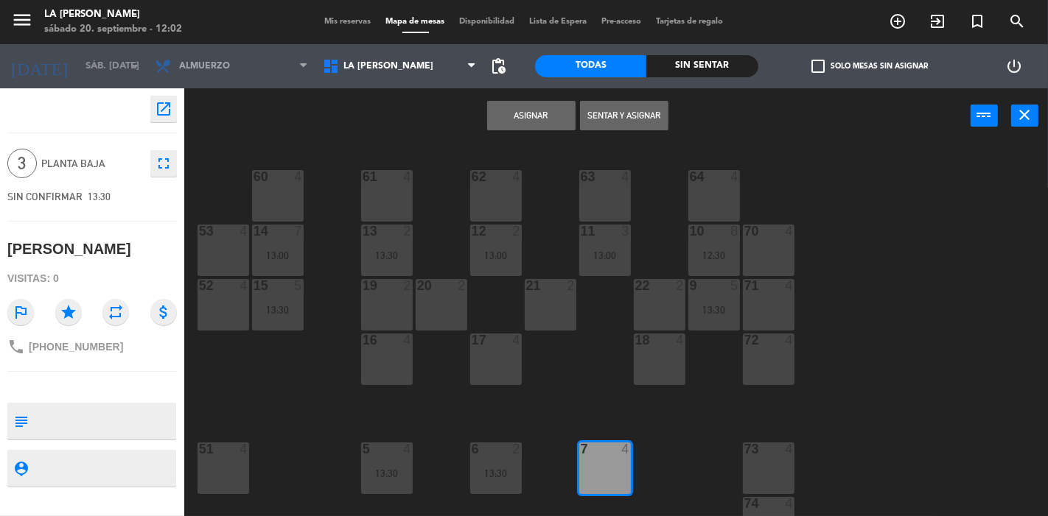
click at [550, 115] on button "Asignar" at bounding box center [531, 115] width 88 height 29
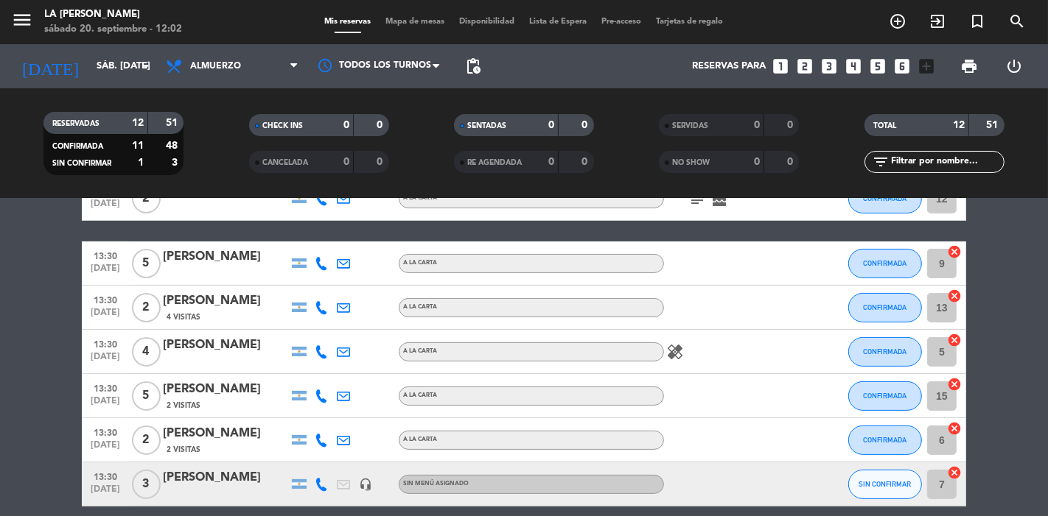
scroll to position [395, 0]
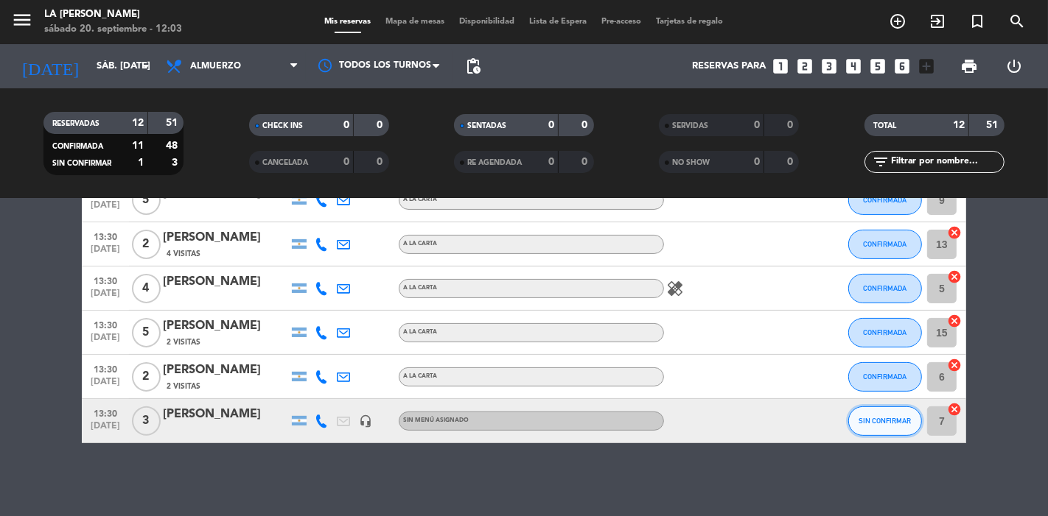
click at [860, 420] on span "SIN CONFIRMAR" at bounding box center [885, 421] width 52 height 8
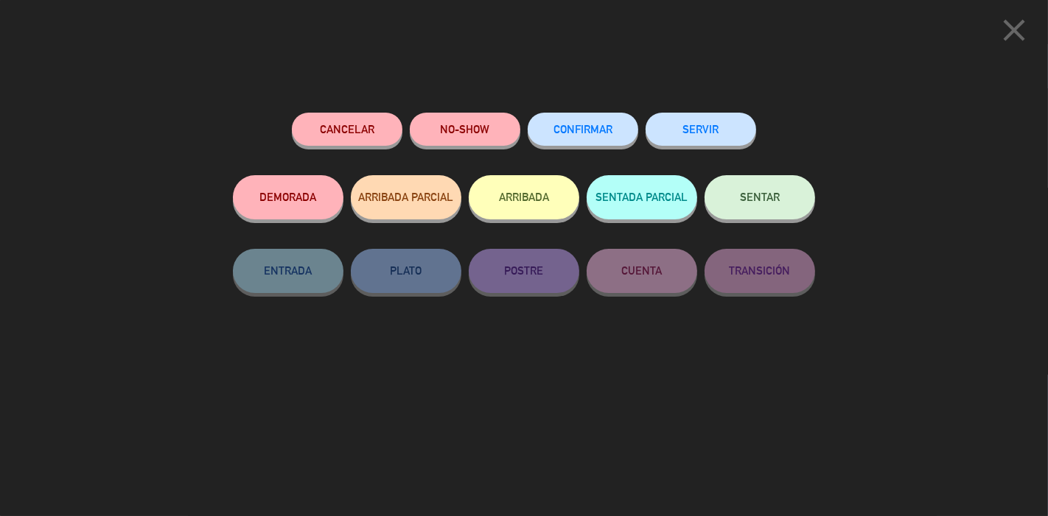
click at [566, 122] on button "CONFIRMAR" at bounding box center [582, 129] width 110 height 33
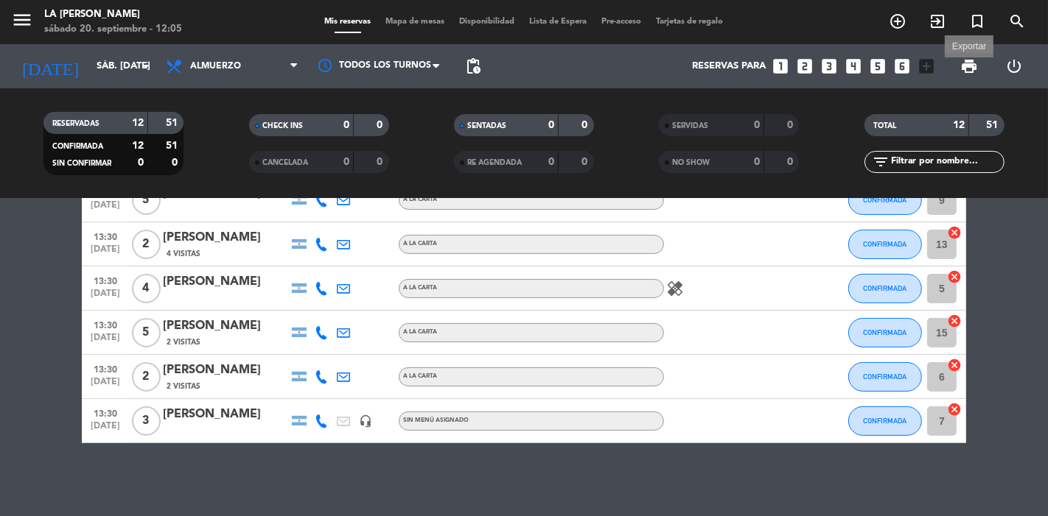
click at [942, 64] on span "print" at bounding box center [969, 66] width 18 height 18
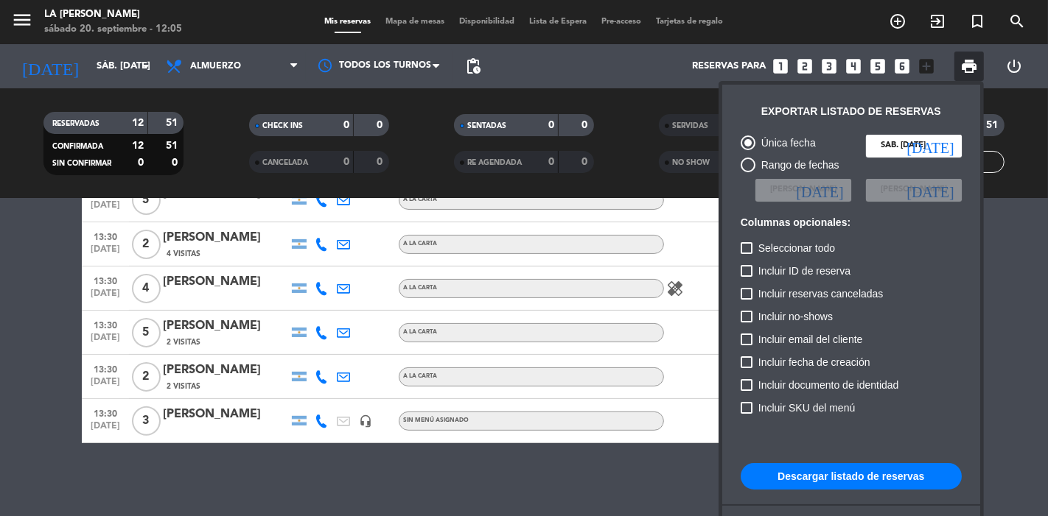
click at [829, 464] on button "Descargar listado de reservas" at bounding box center [850, 476] width 221 height 27
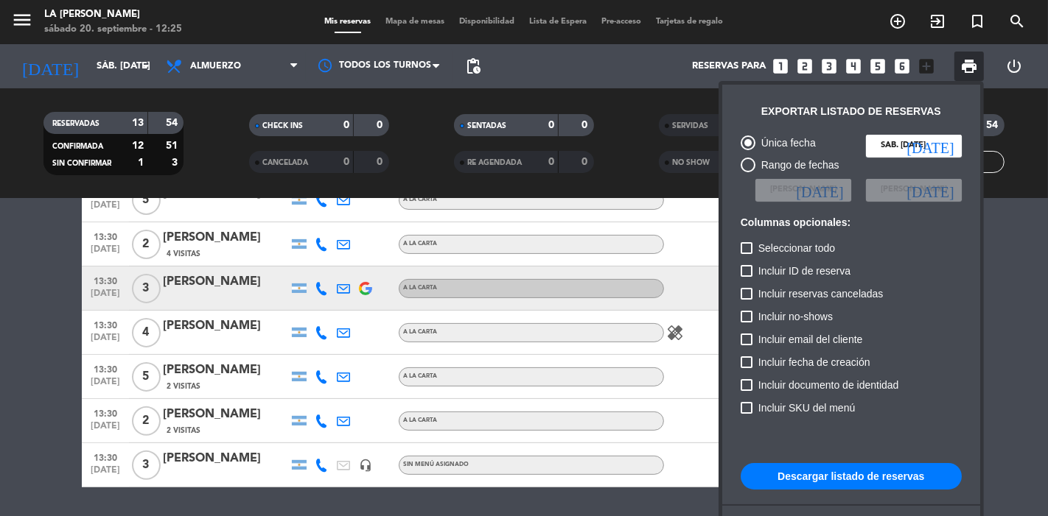
click at [895, 464] on button "Descargar listado de reservas" at bounding box center [850, 476] width 221 height 27
click at [942, 420] on div at bounding box center [524, 258] width 1048 height 516
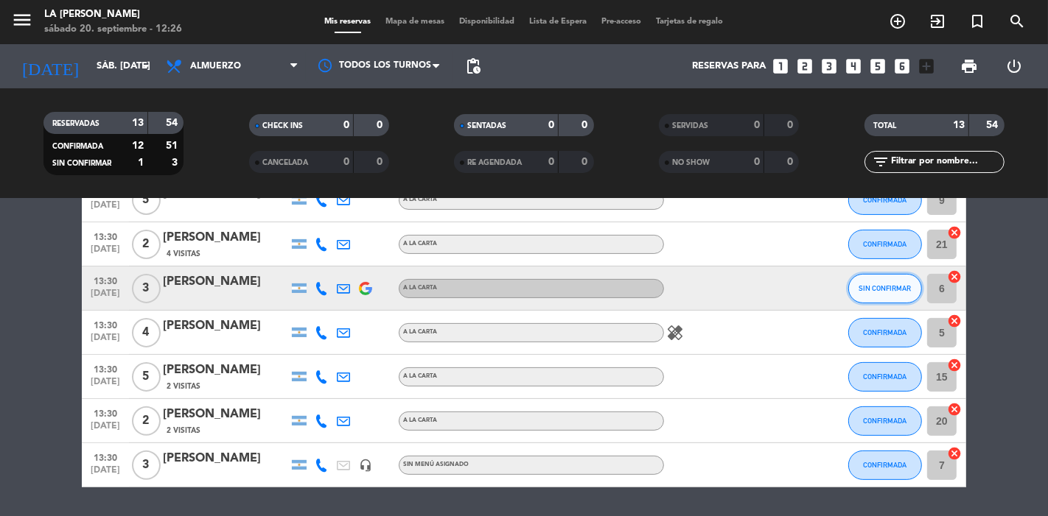
click at [899, 285] on span "SIN CONFIRMAR" at bounding box center [885, 288] width 52 height 8
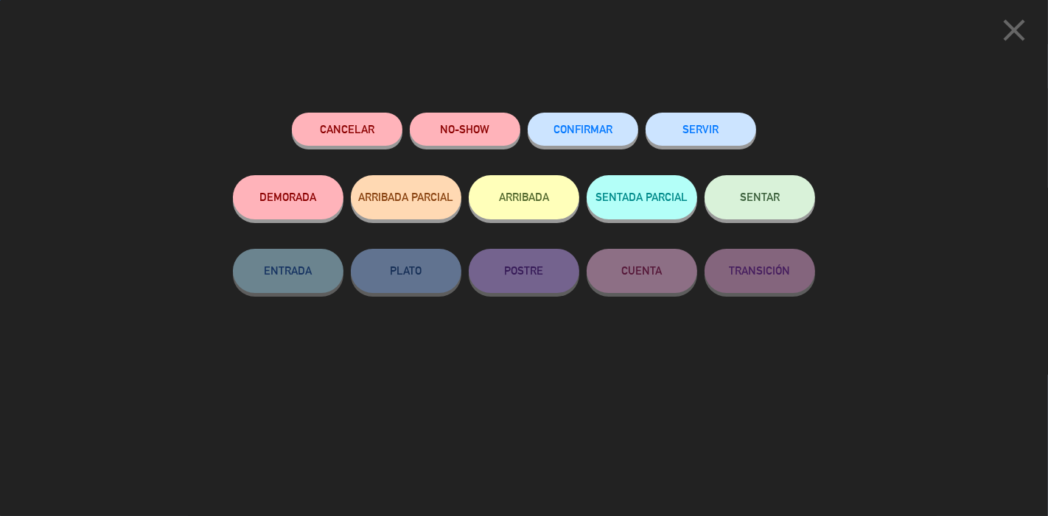
click at [551, 111] on div "Cancelar NO-SHOW CONFIRMAR SERVIR DEMORADA ARRIBADA PARCIAL ARRIBADA SENTADA PA…" at bounding box center [523, 309] width 603 height 414
click at [558, 125] on span "CONFIRMAR" at bounding box center [582, 129] width 59 height 13
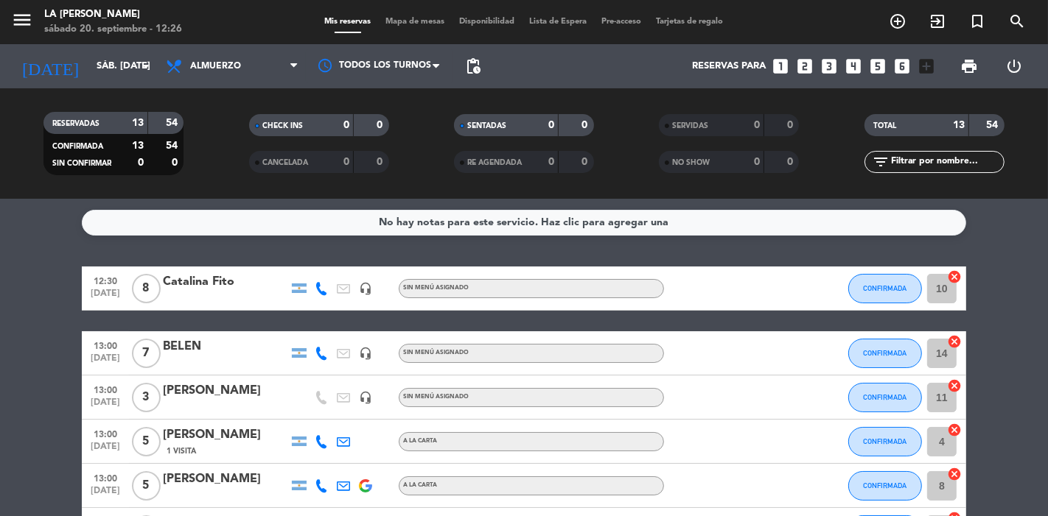
scroll to position [245, 0]
